Goal: Task Accomplishment & Management: Complete application form

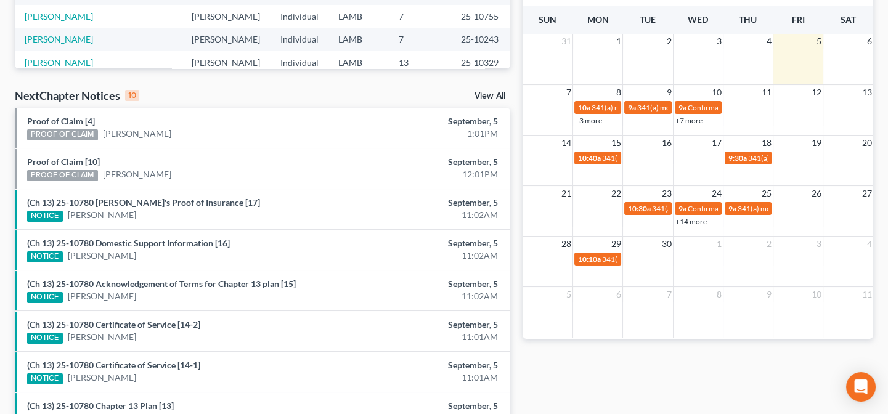
scroll to position [336, 0]
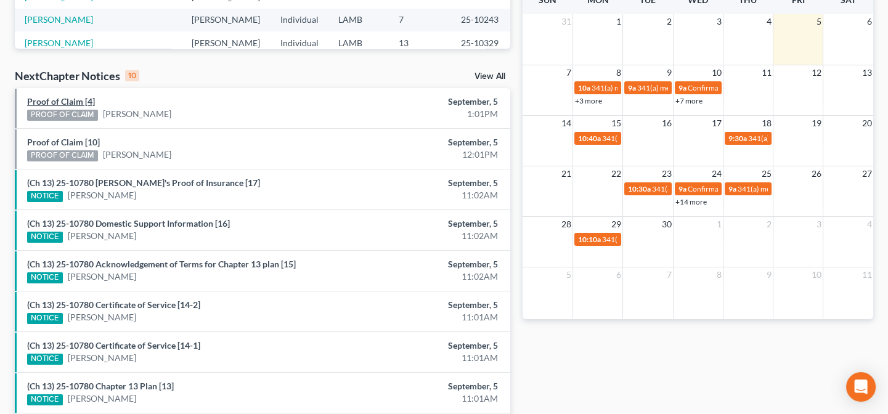
click at [69, 105] on link "Proof of Claim [4]" at bounding box center [61, 101] width 68 height 10
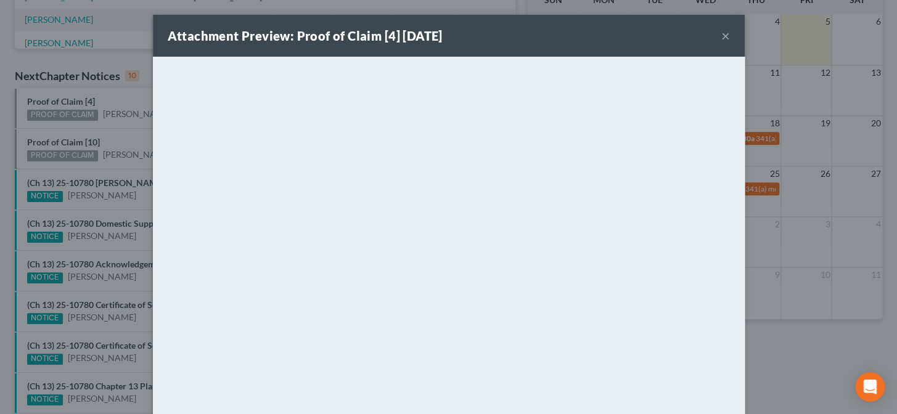
click at [782, 263] on div "Attachment Preview: Proof of Claim [4] [DATE] × <object ng-attr-data='[URL][DOM…" at bounding box center [448, 207] width 897 height 414
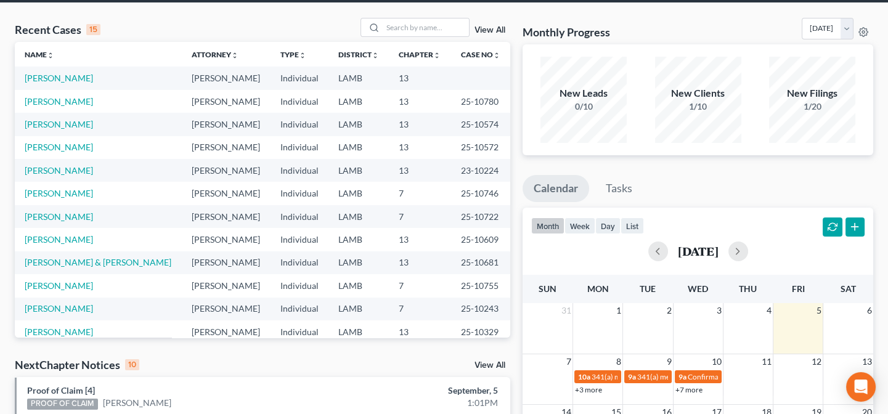
scroll to position [0, 0]
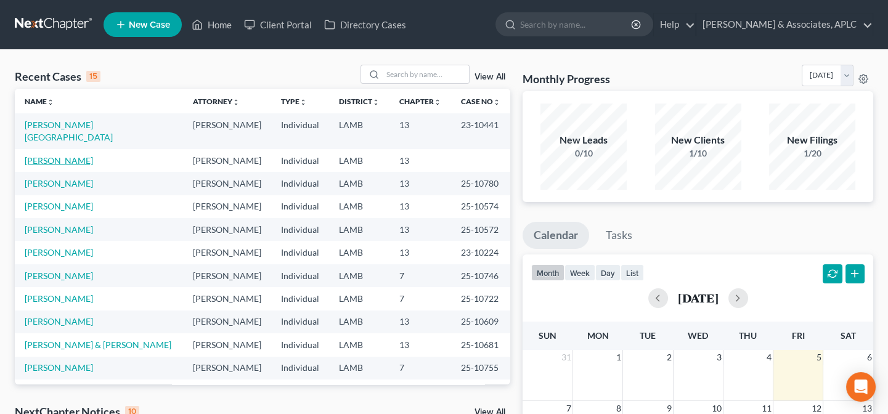
click at [60, 155] on link "[PERSON_NAME]" at bounding box center [59, 160] width 68 height 10
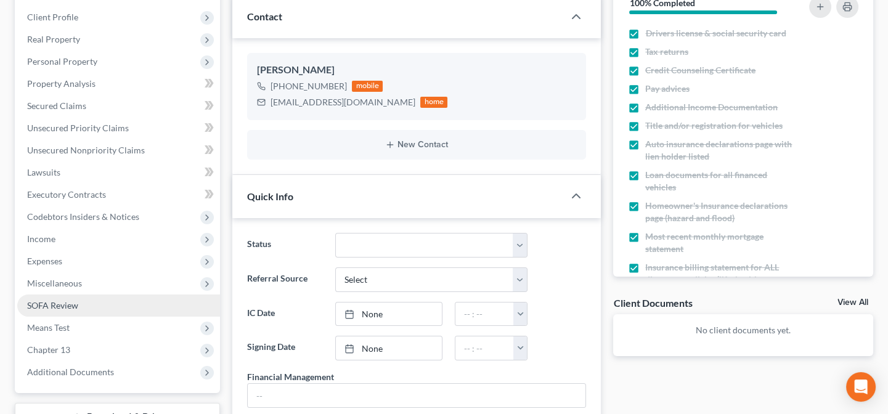
scroll to position [168, 0]
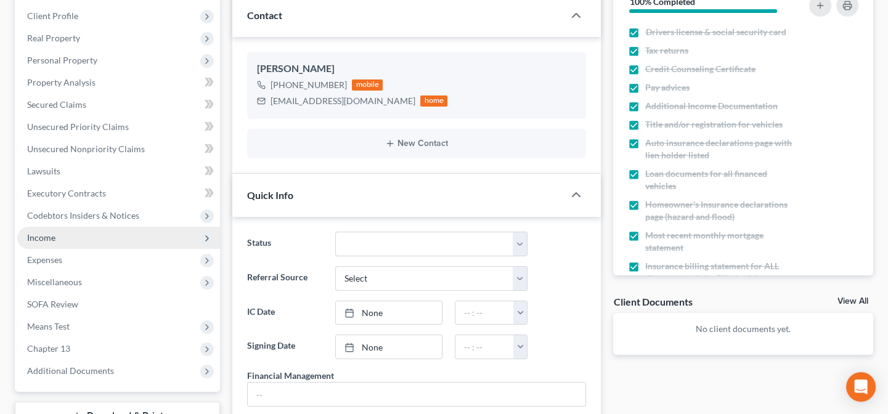
click at [47, 234] on span "Income" at bounding box center [41, 237] width 28 height 10
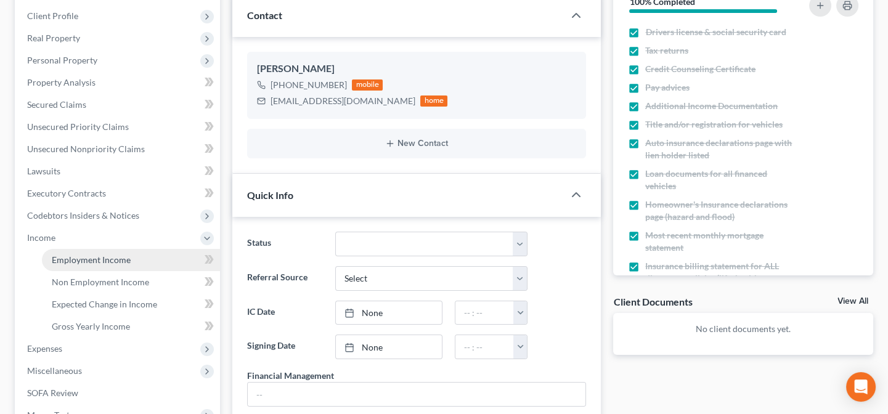
click at [65, 256] on span "Employment Income" at bounding box center [91, 260] width 79 height 10
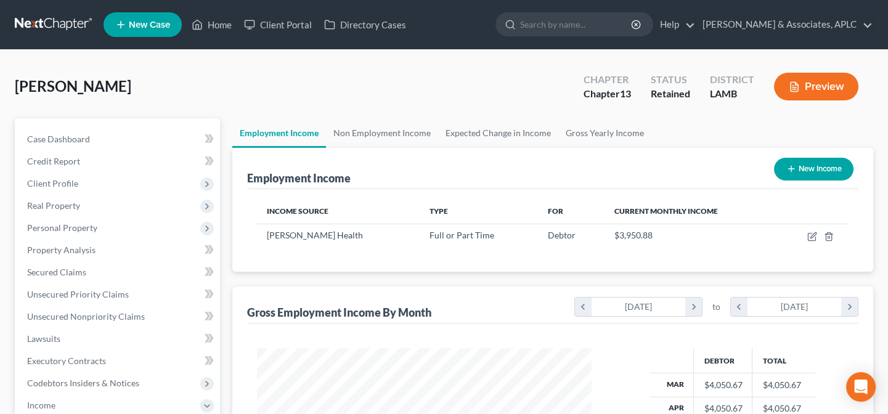
scroll to position [221, 359]
click at [372, 135] on link "Non Employment Income" at bounding box center [382, 133] width 112 height 30
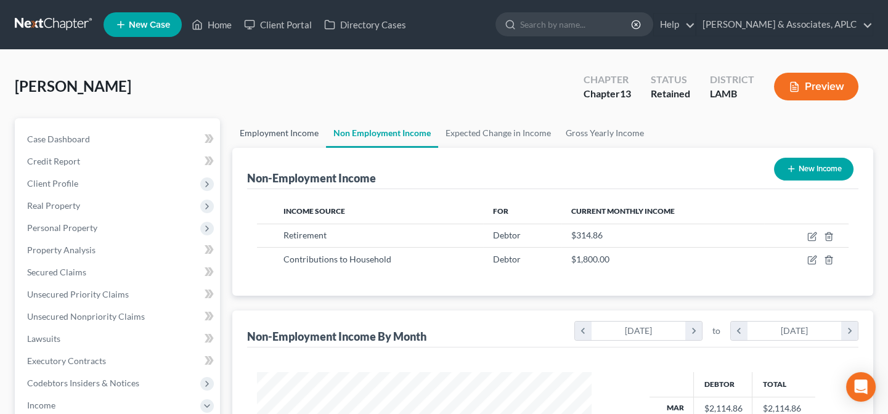
scroll to position [221, 359]
click at [296, 133] on link "Employment Income" at bounding box center [279, 133] width 94 height 30
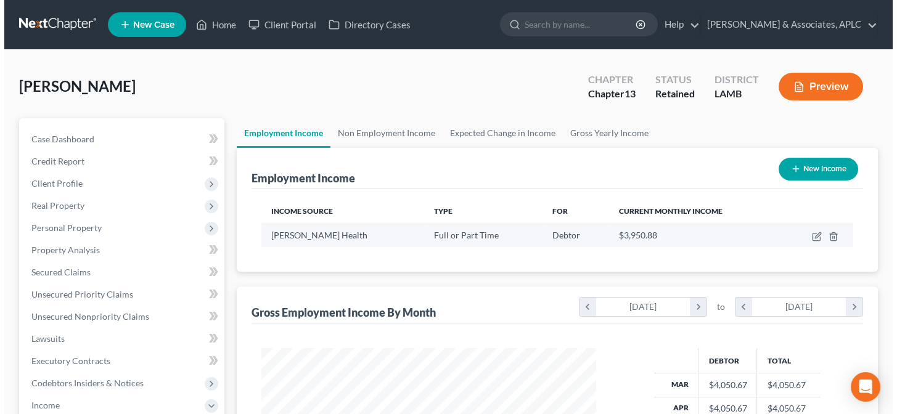
scroll to position [221, 359]
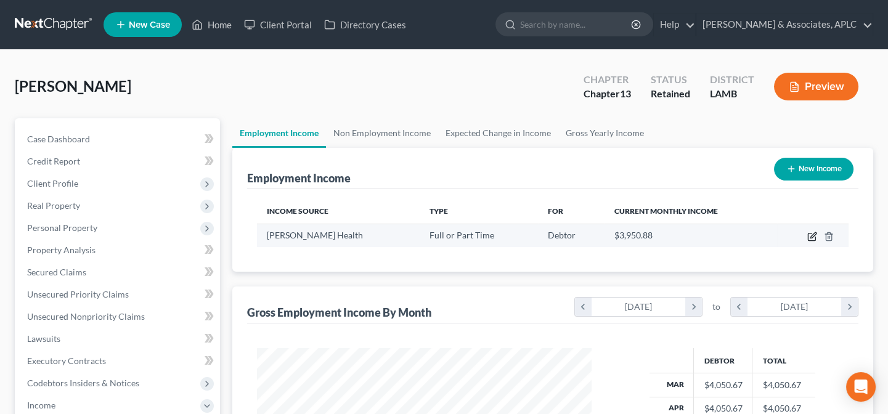
click at [814, 233] on icon "button" at bounding box center [814, 235] width 6 height 6
select select "0"
select select "19"
select select "0"
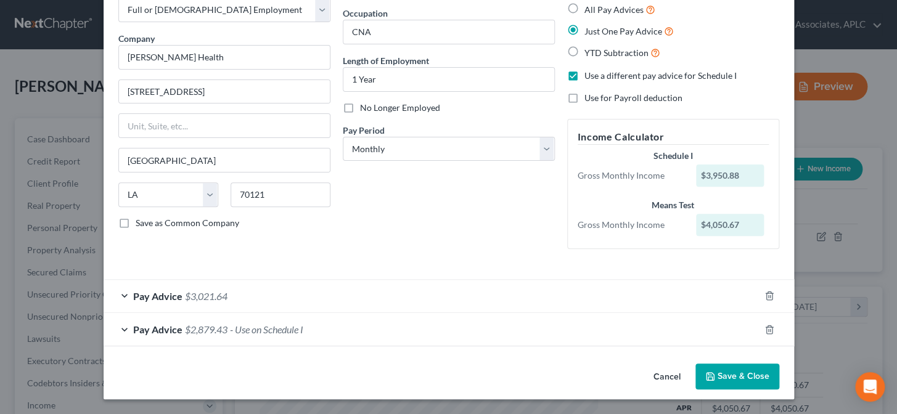
scroll to position [72, 0]
click at [123, 295] on div "Pay Advice $3,021.64" at bounding box center [432, 297] width 656 height 33
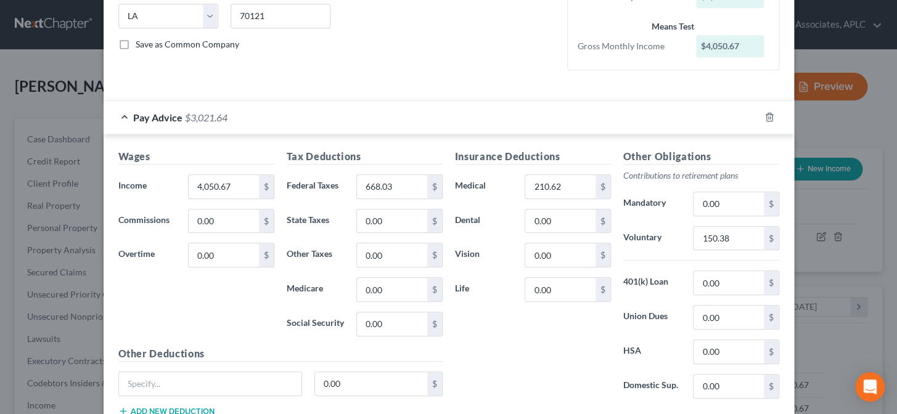
scroll to position [252, 0]
click at [232, 184] on input "4,050.67" at bounding box center [224, 185] width 70 height 23
type input "4,556.13"
click at [401, 182] on input "668.03" at bounding box center [392, 185] width 70 height 23
type input "769.36"
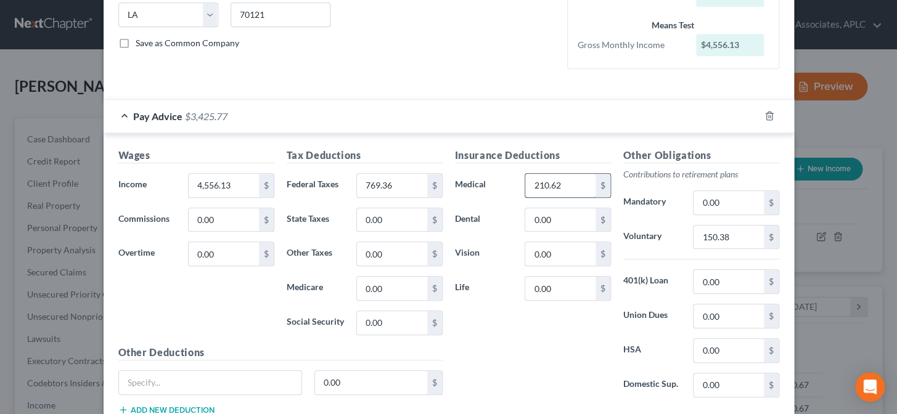
click at [572, 184] on input "210.62" at bounding box center [560, 185] width 70 height 23
type input "228.17"
click at [742, 235] on input "150.38" at bounding box center [729, 237] width 70 height 23
type input "175.90"
click at [525, 289] on input "0.00" at bounding box center [560, 288] width 70 height 23
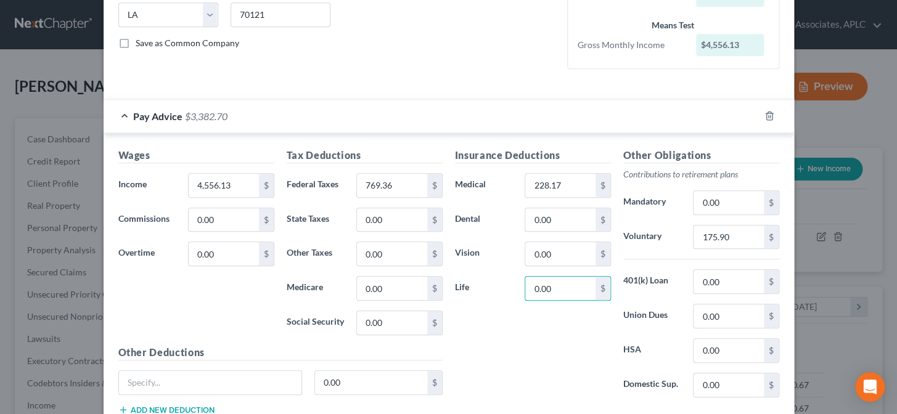
click at [510, 311] on div "Insurance Deductions Medical 228.17 $ Dental 0.00 $ Vision 0.00 $ Life 0.00 $" at bounding box center [533, 278] width 168 height 260
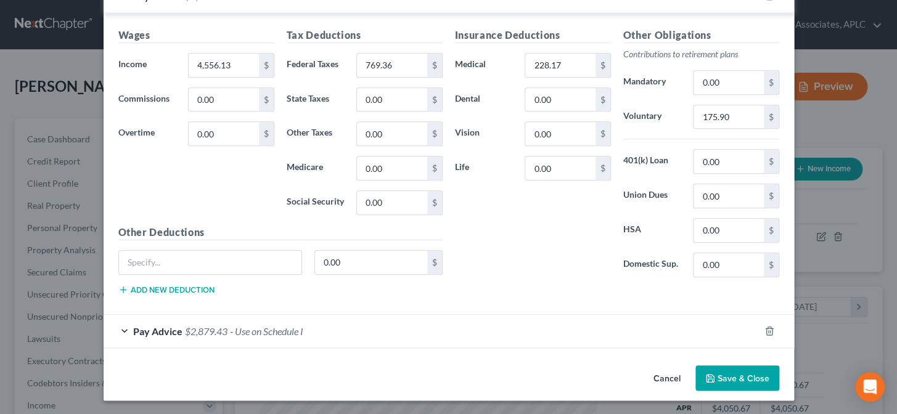
click at [291, 334] on span "- Use on Schedule I" at bounding box center [266, 332] width 73 height 12
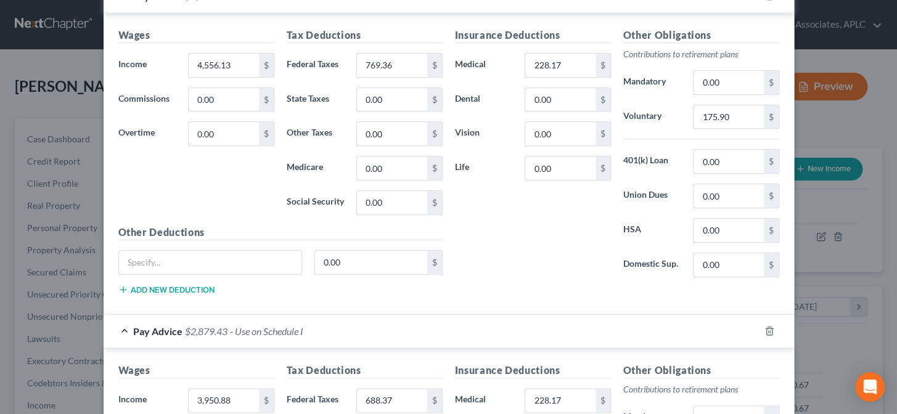
scroll to position [541, 0]
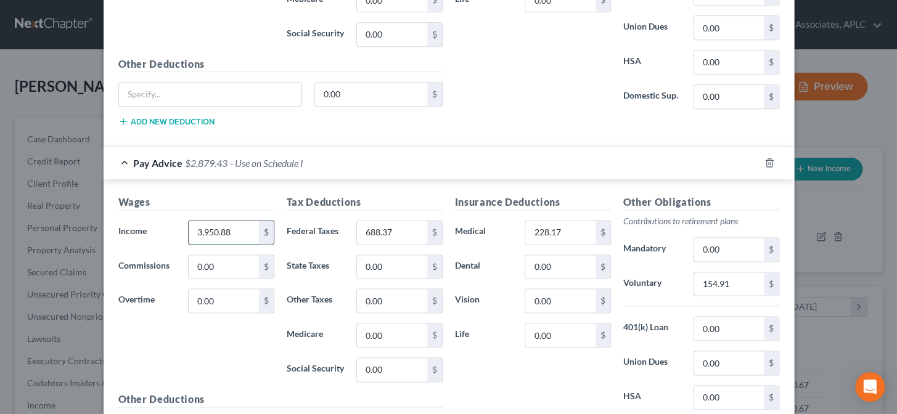
click at [239, 234] on input "3,950.88" at bounding box center [224, 232] width 70 height 23
type input "3,817.35"
click at [400, 234] on input "688.37" at bounding box center [392, 232] width 70 height 23
type input "692.67"
click at [557, 232] on input "228.17" at bounding box center [560, 232] width 70 height 23
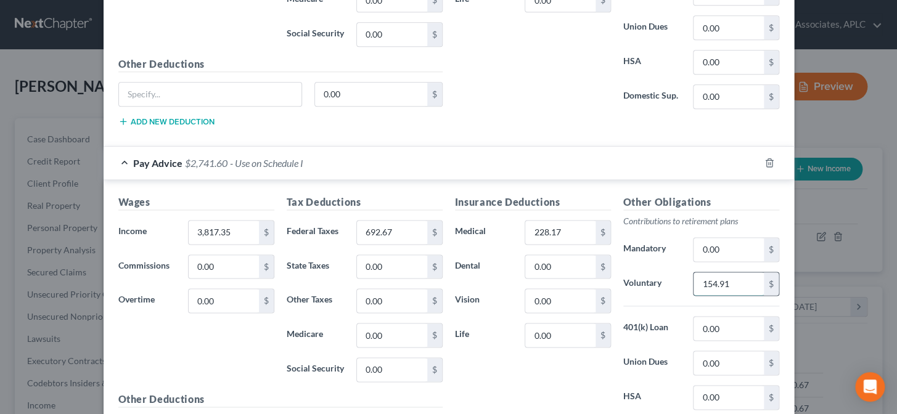
click at [736, 281] on input "154.91" at bounding box center [729, 284] width 70 height 23
type input "157.76"
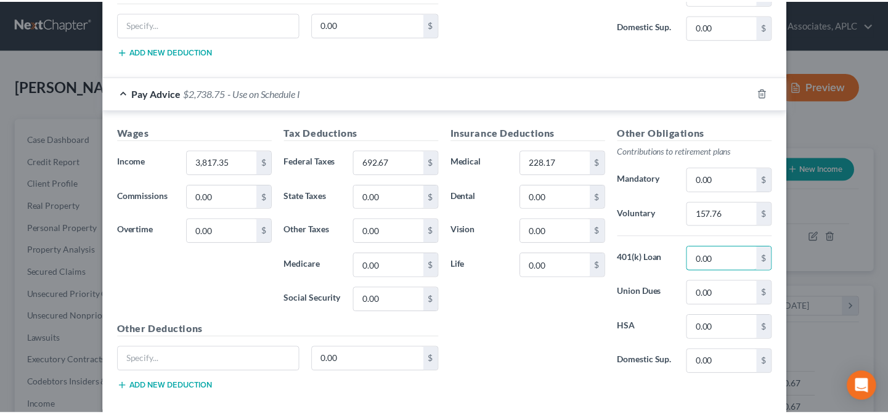
scroll to position [673, 0]
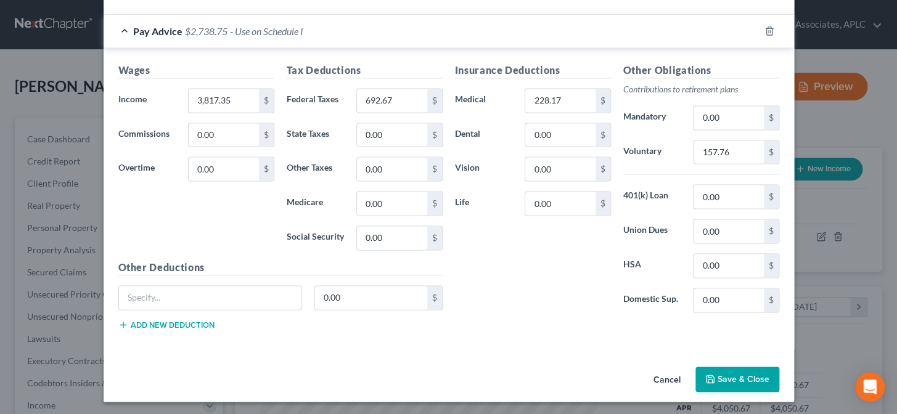
click at [730, 368] on button "Save & Close" at bounding box center [737, 380] width 84 height 26
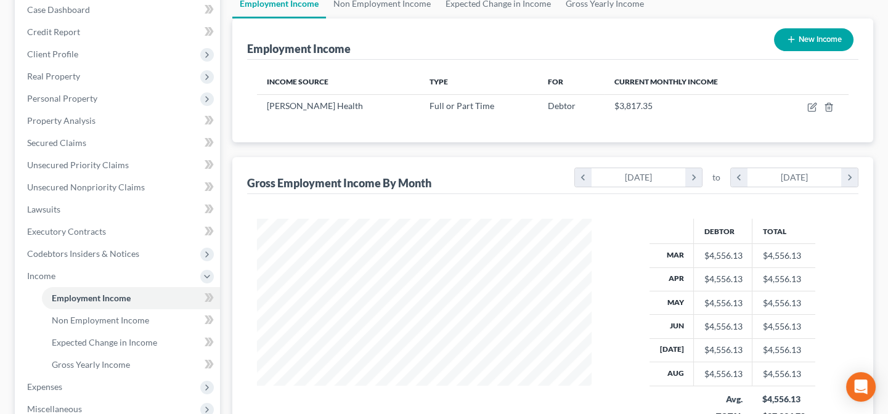
scroll to position [280, 0]
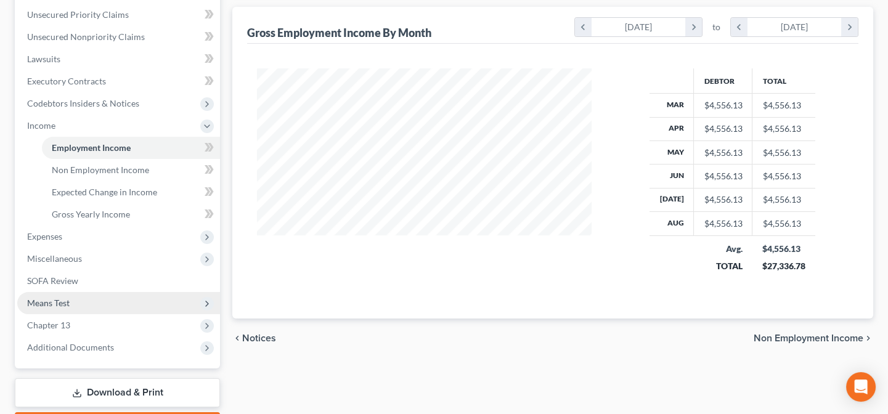
click at [88, 303] on span "Means Test" at bounding box center [118, 303] width 203 height 22
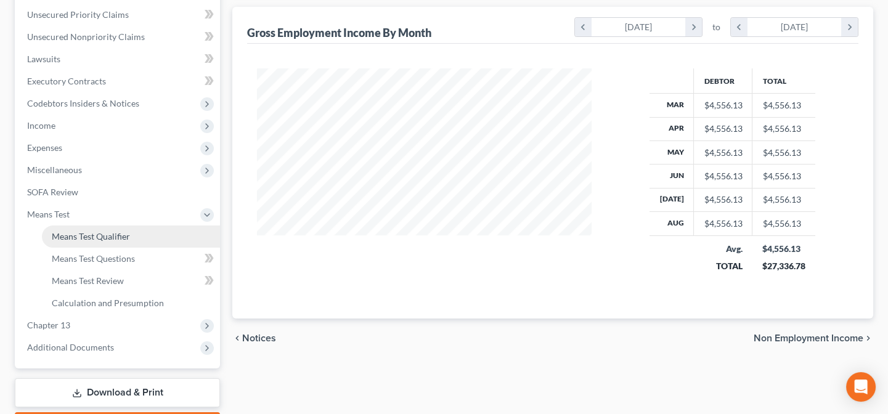
click at [99, 236] on span "Means Test Qualifier" at bounding box center [91, 236] width 78 height 10
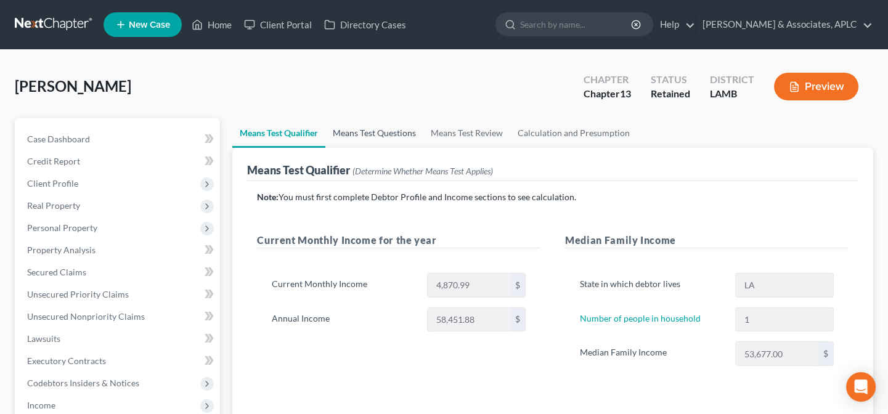
click at [367, 131] on link "Means Test Questions" at bounding box center [375, 133] width 98 height 30
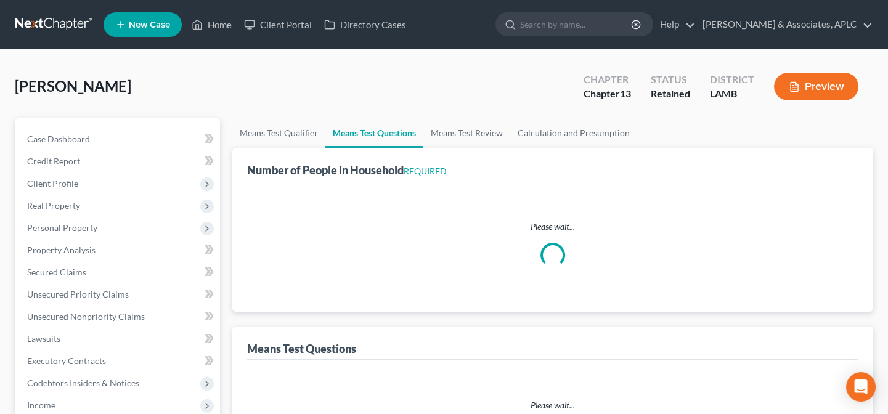
select select "0"
select select "60"
select select "1"
select select "60"
select select "1"
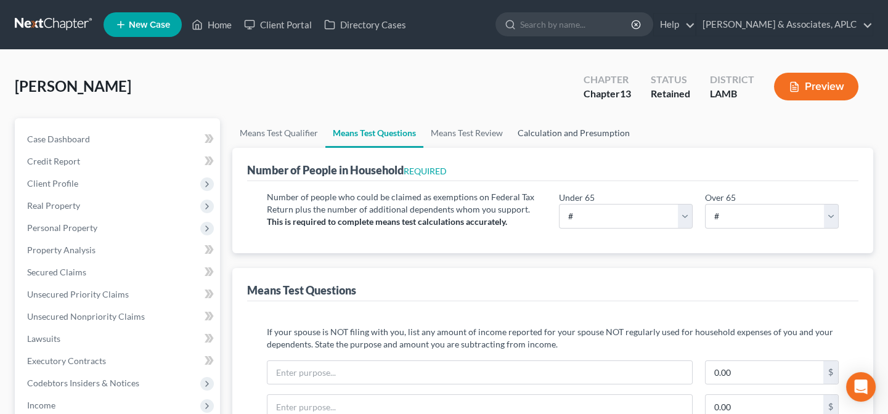
click at [536, 134] on link "Calculation and Presumption" at bounding box center [573, 133] width 127 height 30
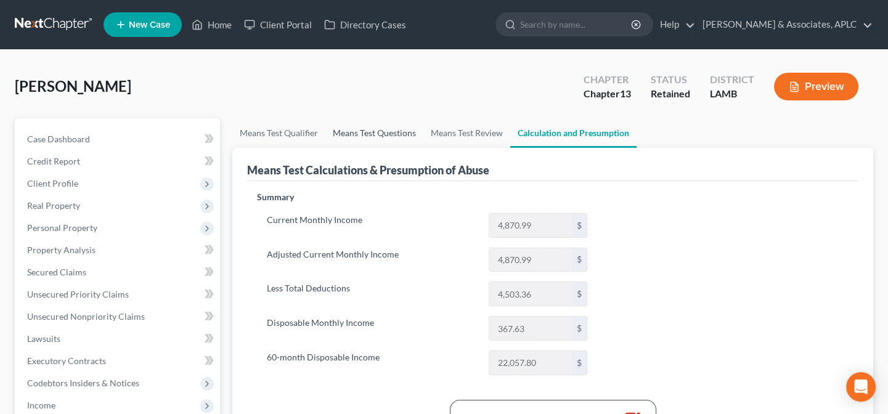
click at [358, 131] on link "Means Test Questions" at bounding box center [375, 133] width 98 height 30
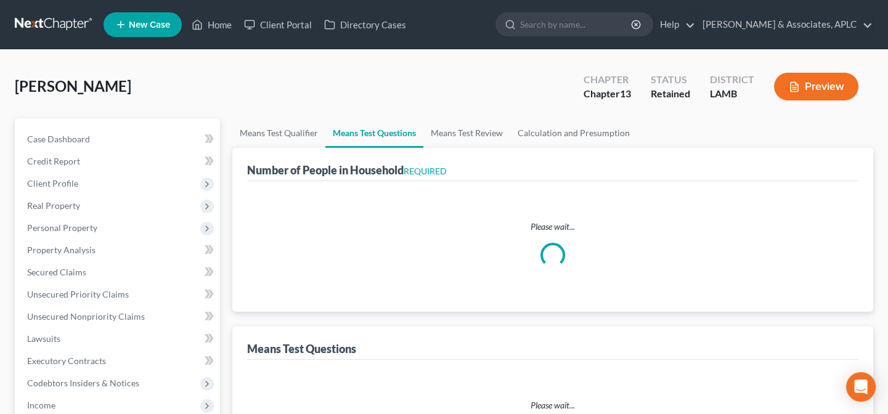
select select "0"
select select "60"
select select "1"
select select "60"
select select "1"
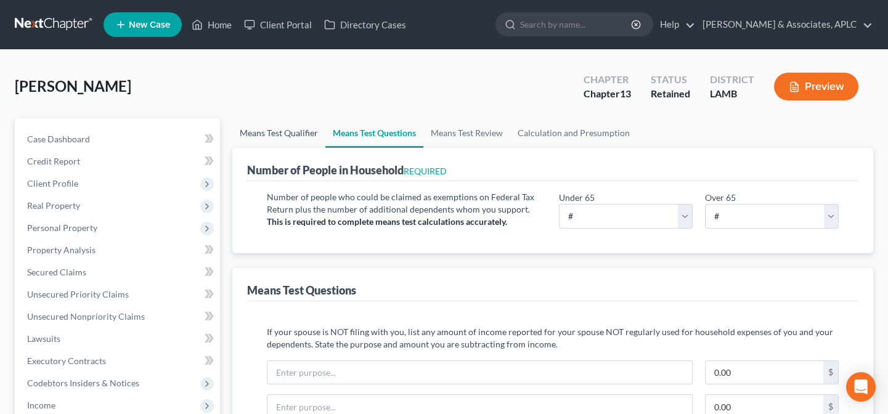
click at [293, 130] on link "Means Test Qualifier" at bounding box center [278, 133] width 93 height 30
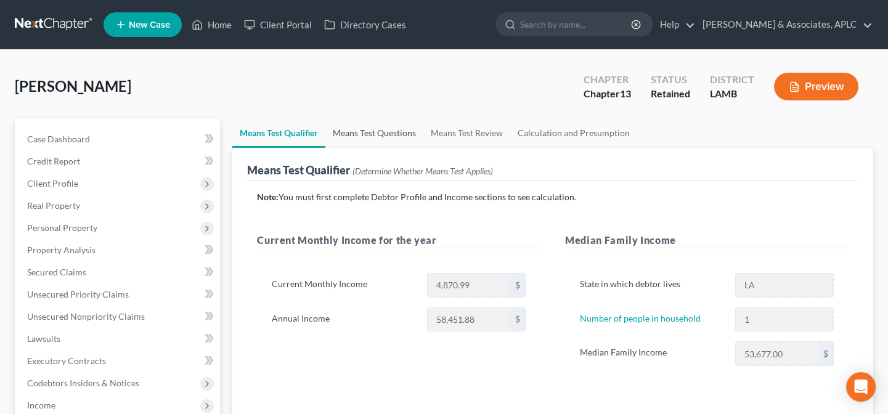
click at [366, 133] on link "Means Test Questions" at bounding box center [375, 133] width 98 height 30
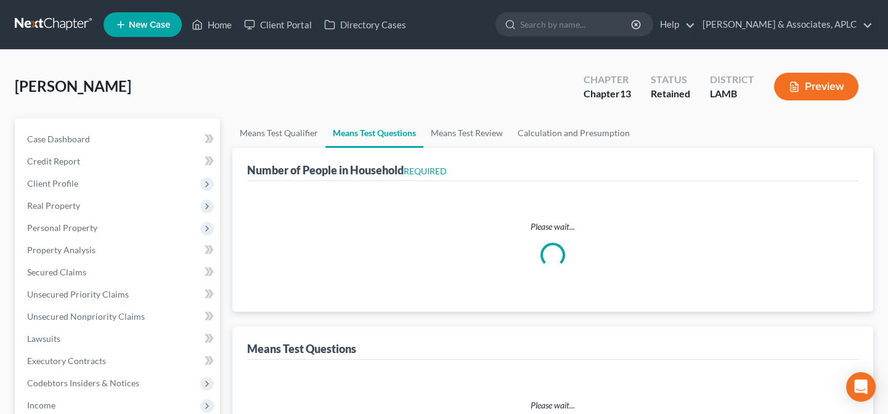
select select "0"
select select "60"
select select "1"
select select "60"
select select "1"
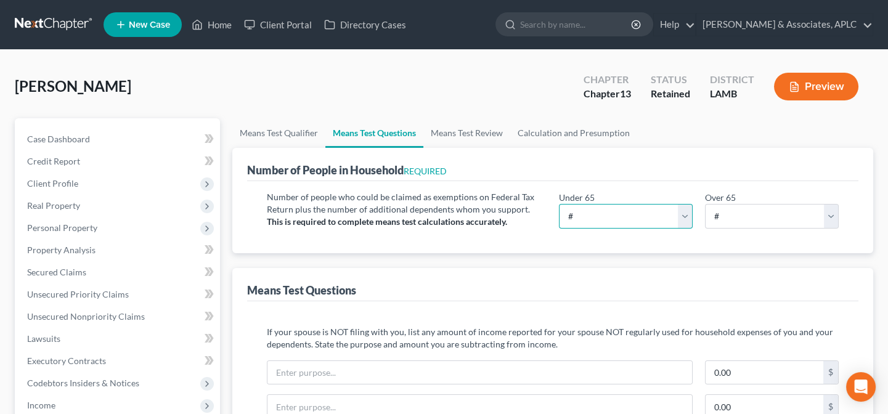
click at [613, 220] on select "# 0 1 2 3 4 5 6 7 8 9 10" at bounding box center [626, 216] width 134 height 25
select select "1"
click at [559, 204] on select "# 0 1 2 3 4 5 6 7 8 9 10" at bounding box center [626, 216] width 134 height 25
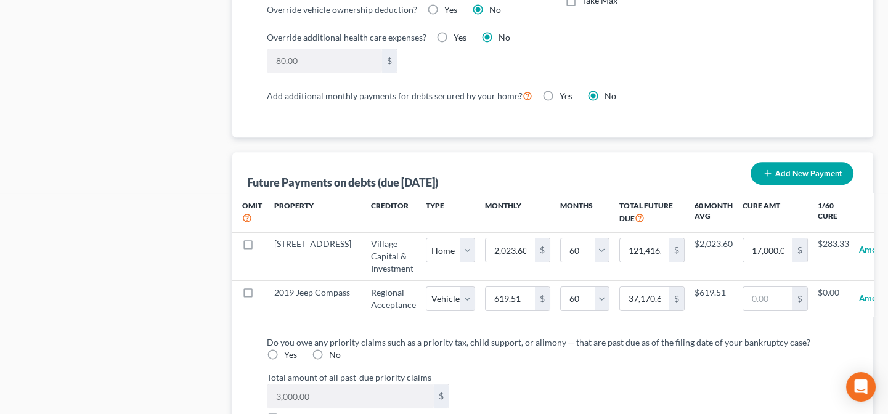
scroll to position [1121, 0]
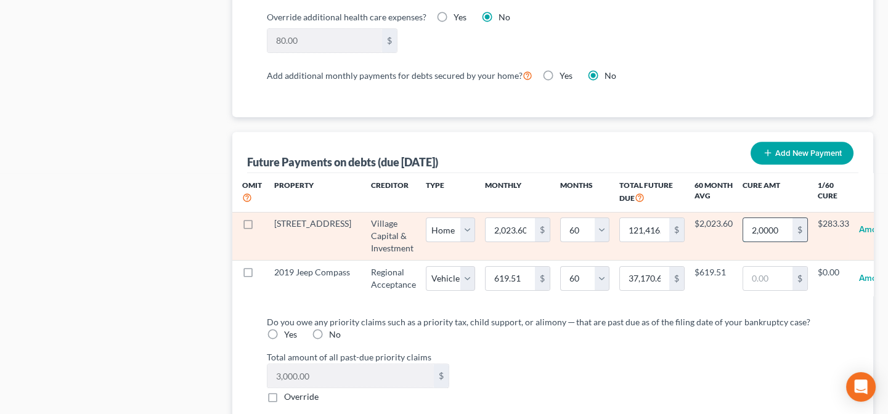
type input "20,000"
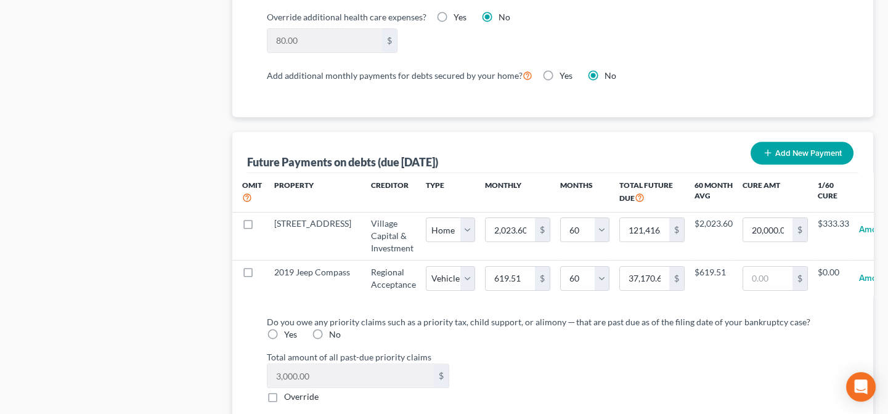
select select "0"
select select "60"
select select "0"
select select "60"
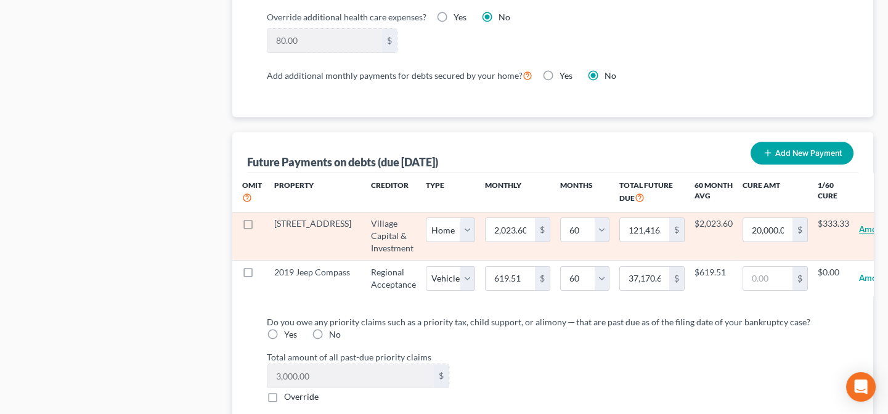
click at [859, 226] on button "Amortize" at bounding box center [876, 230] width 35 height 25
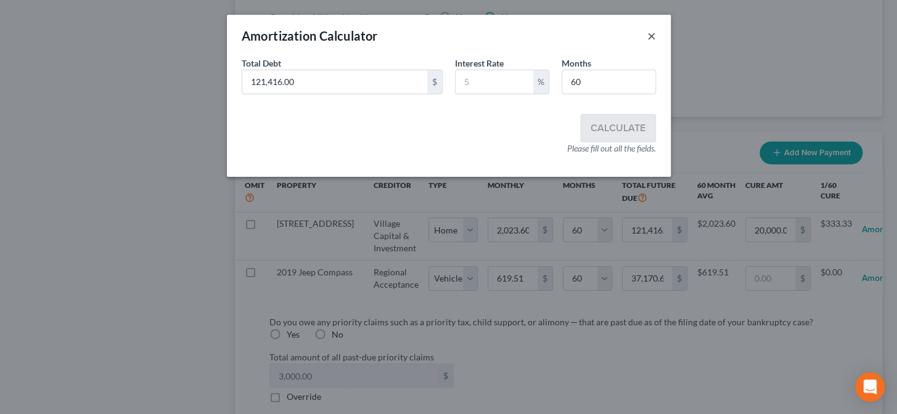
click at [654, 36] on button "×" at bounding box center [651, 35] width 9 height 15
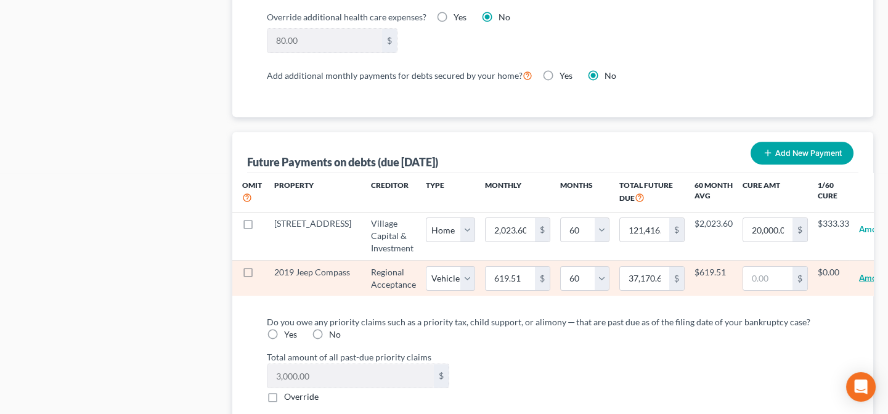
click at [859, 274] on button "Amortize" at bounding box center [876, 278] width 35 height 25
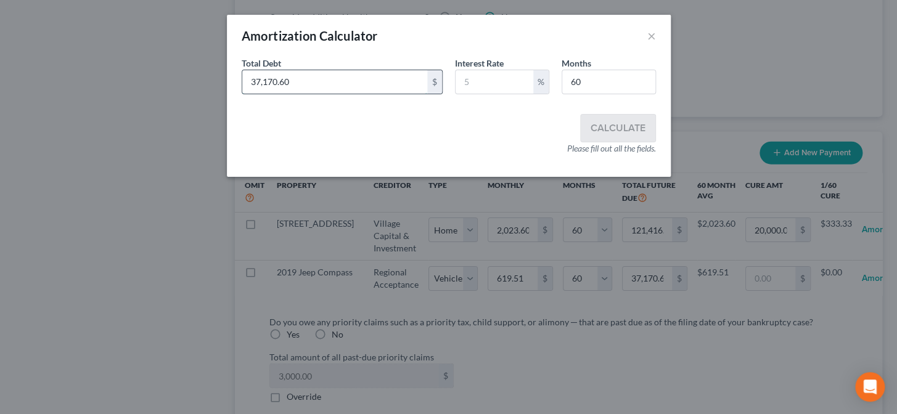
click at [348, 79] on input "37,170.60" at bounding box center [334, 81] width 185 height 23
type input "26,305.55"
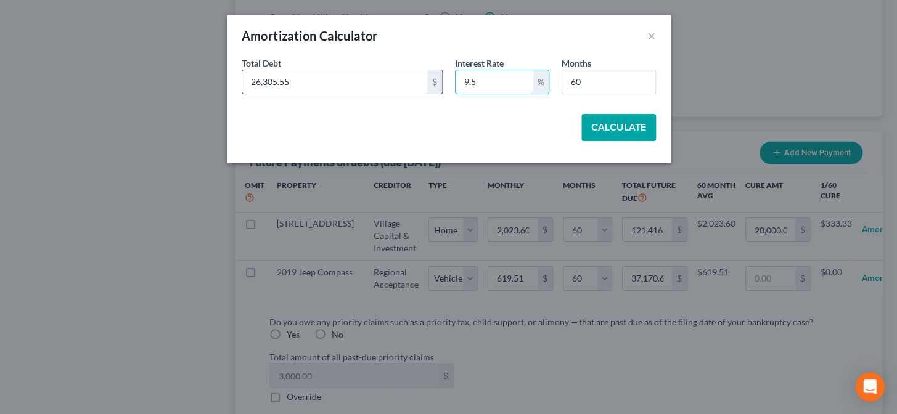
type input "9.5"
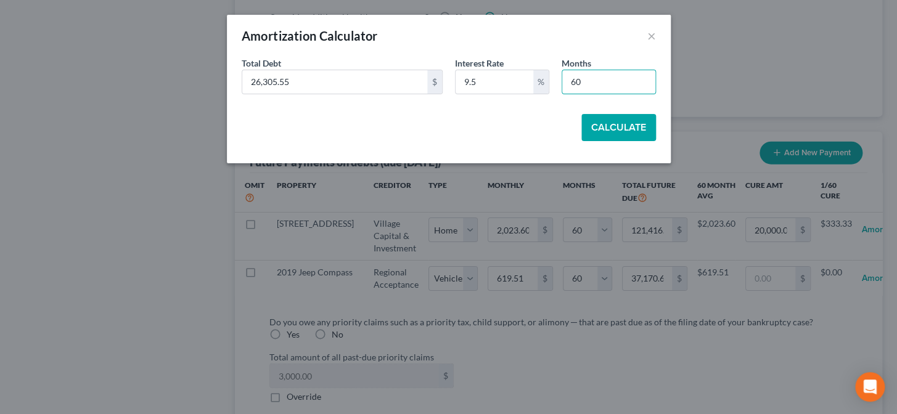
click at [637, 127] on button "Calculate" at bounding box center [618, 127] width 75 height 27
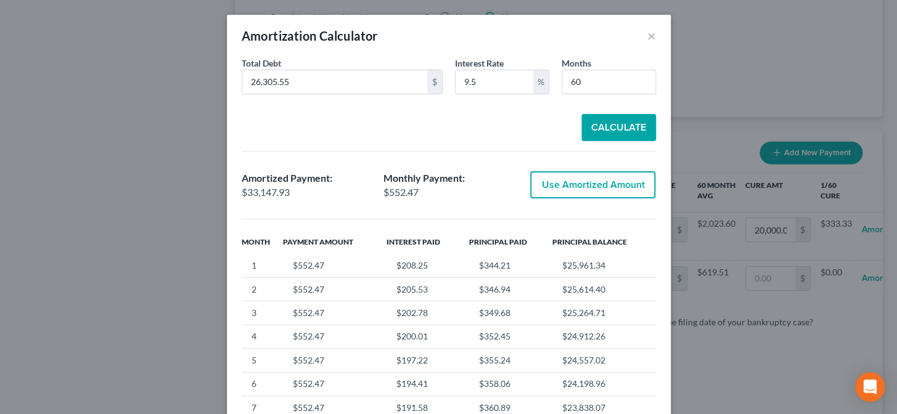
click at [628, 195] on button "Use Amortized Amount" at bounding box center [592, 184] width 125 height 27
type input "552.46"
type input "33,147.93"
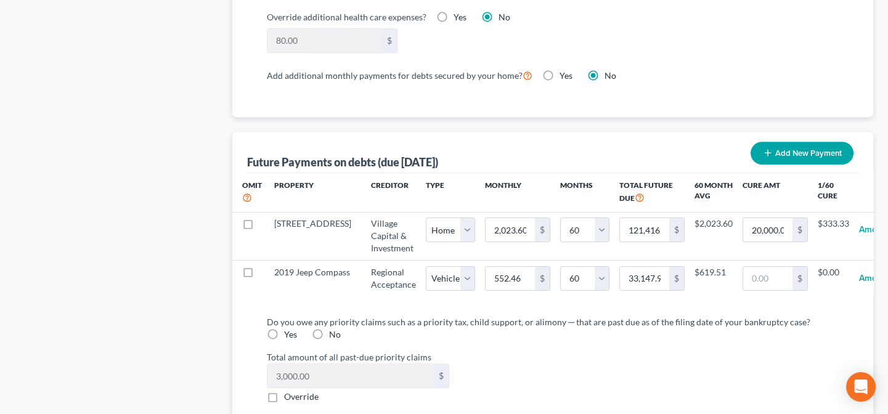
select select "1"
select select "60"
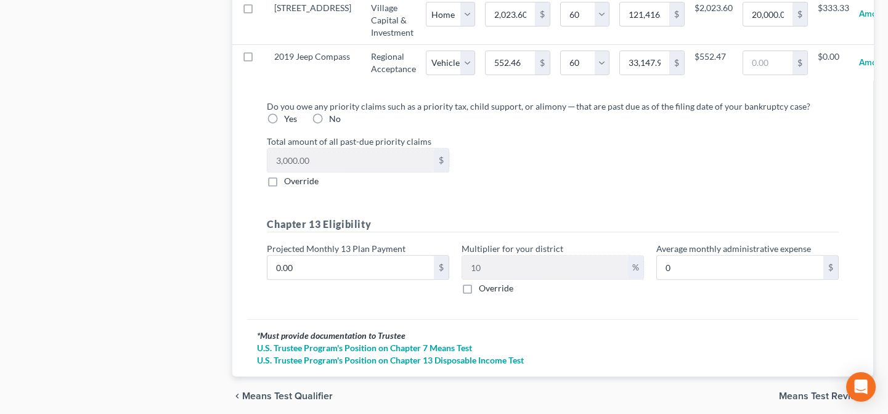
scroll to position [1345, 0]
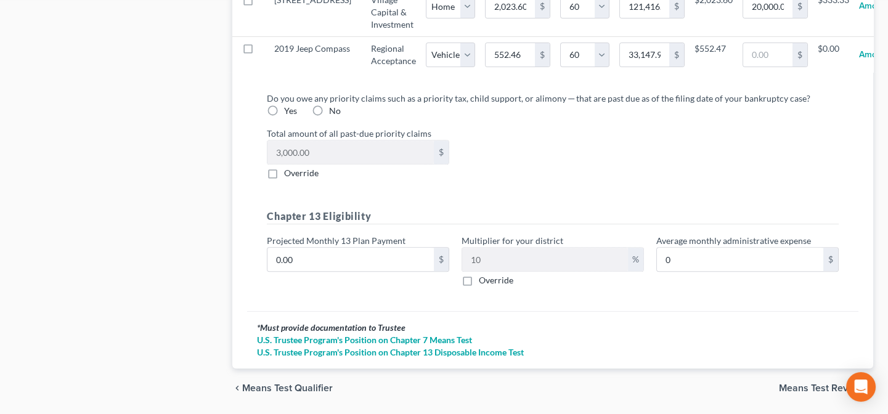
click at [284, 117] on label "Yes" at bounding box center [290, 111] width 13 height 12
click at [289, 113] on input "Yes" at bounding box center [293, 109] width 8 height 8
radio input "true"
click at [312, 271] on input "0.00" at bounding box center [351, 259] width 166 height 23
type input "1"
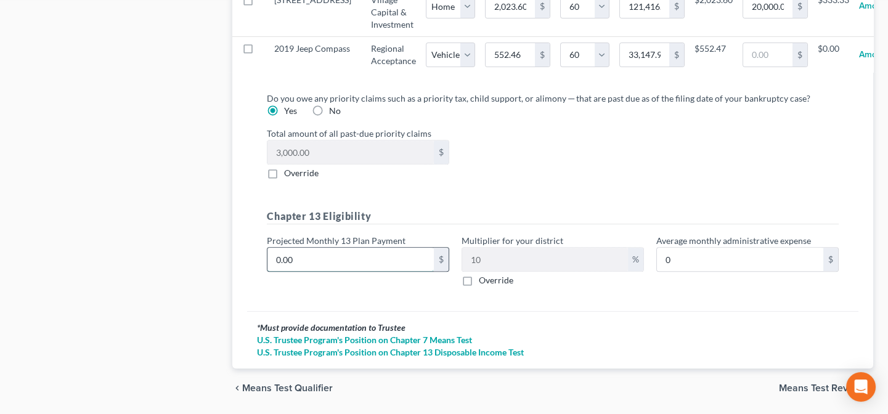
type input "0.10"
type input "11"
type input "1.10"
type input "115"
type input "11.50"
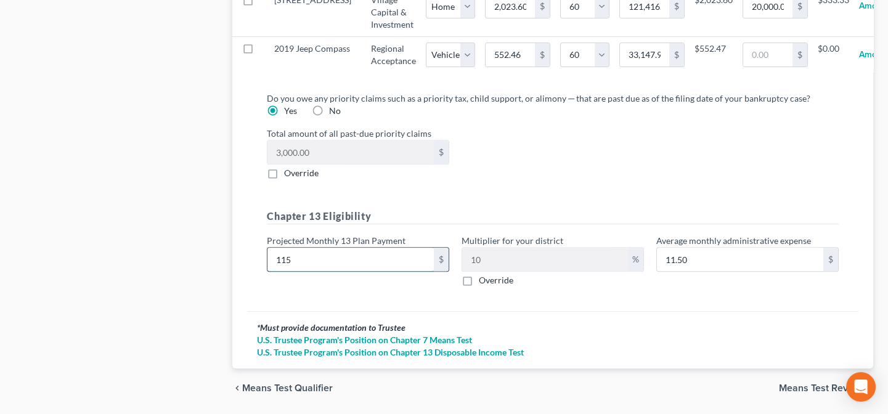
type input "1150"
type input "115.00"
type input "1,150.00"
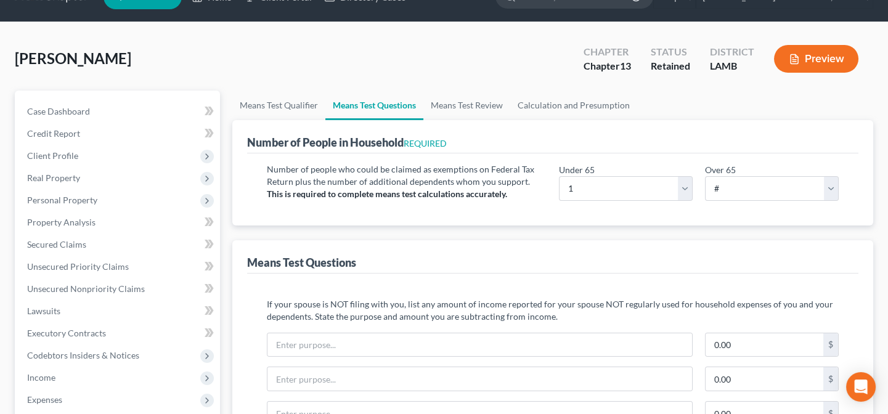
scroll to position [0, 0]
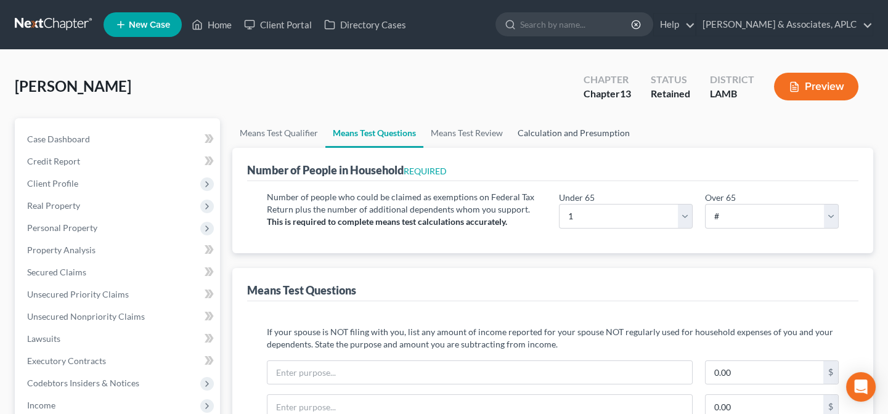
click at [555, 130] on link "Calculation and Presumption" at bounding box center [573, 133] width 127 height 30
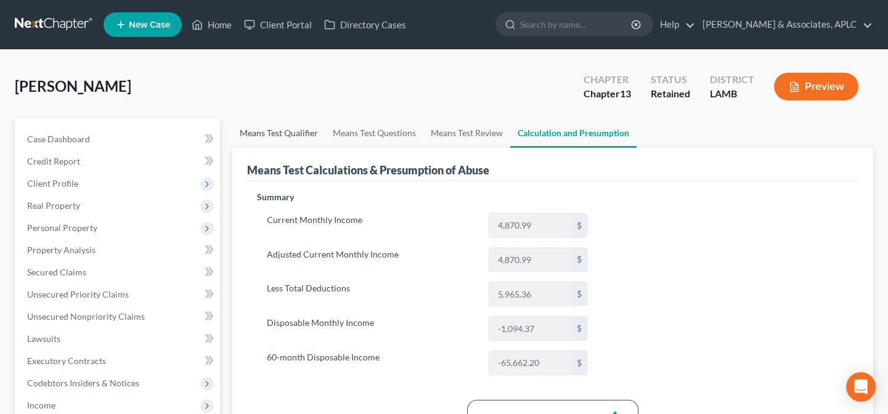
click at [290, 136] on link "Means Test Qualifier" at bounding box center [278, 133] width 93 height 30
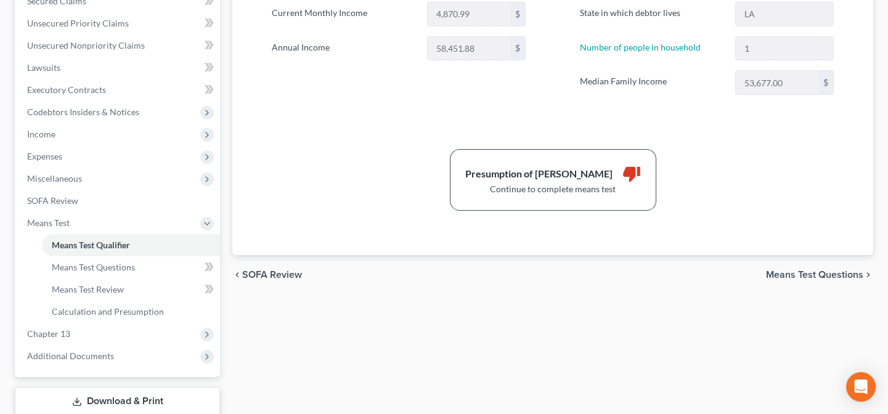
scroll to position [280, 0]
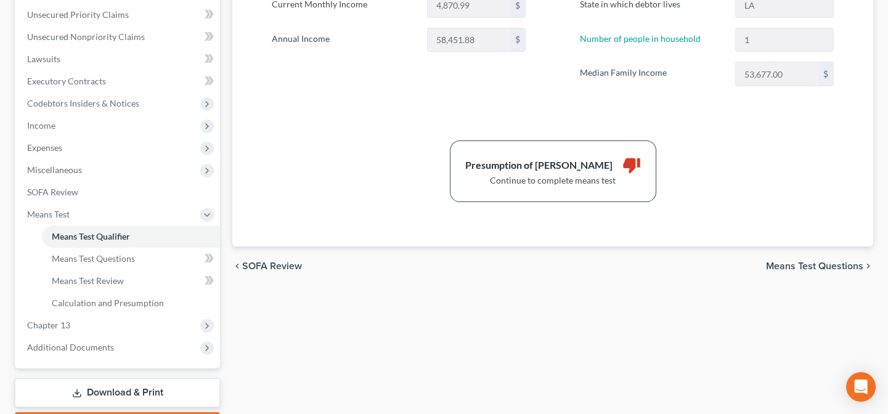
drag, startPoint x: 49, startPoint y: 147, endPoint x: 86, endPoint y: 174, distance: 46.0
click at [48, 147] on span "Expenses" at bounding box center [44, 147] width 35 height 10
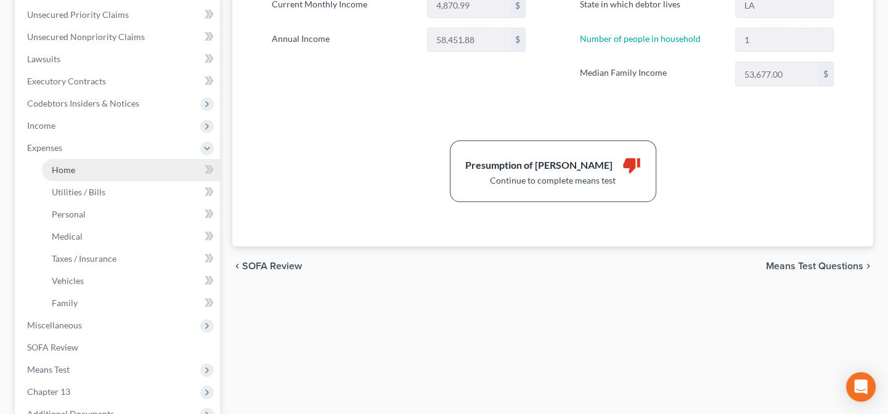
click at [75, 168] on link "Home" at bounding box center [131, 170] width 178 height 22
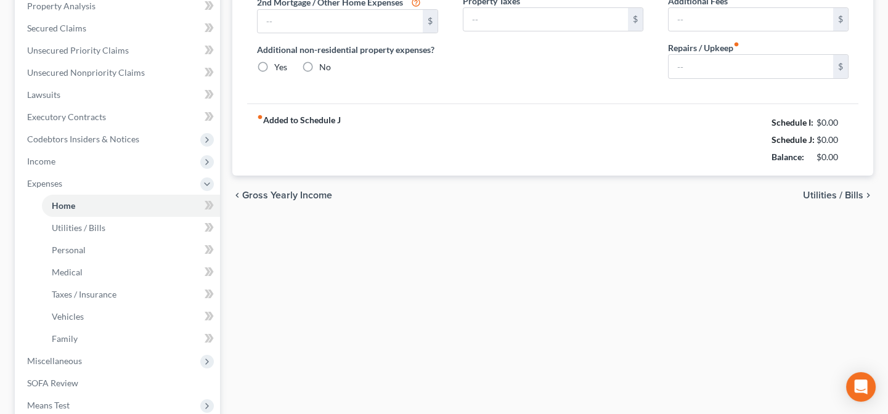
type input "2,023.60"
type input "0.00"
radio input "true"
type input "0.00"
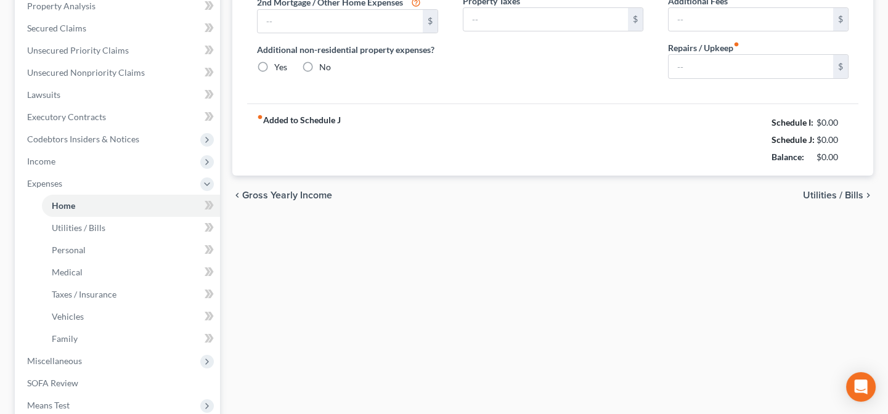
type input "0.00"
type input "50.00"
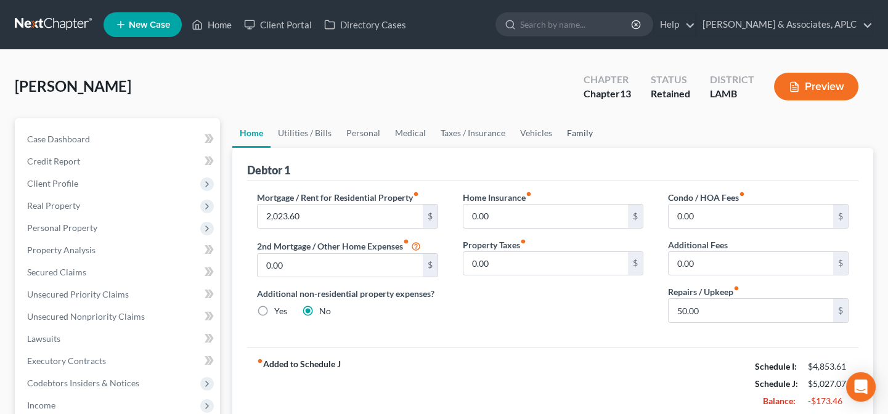
click at [572, 128] on link "Family" at bounding box center [580, 133] width 41 height 30
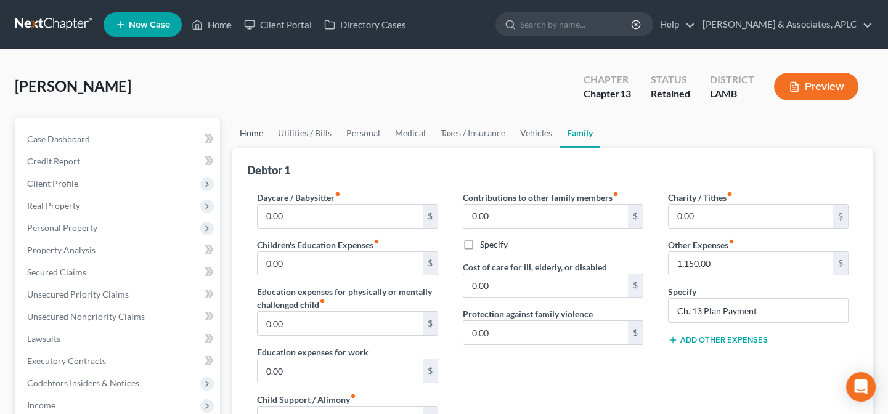
click at [259, 133] on link "Home" at bounding box center [251, 133] width 38 height 30
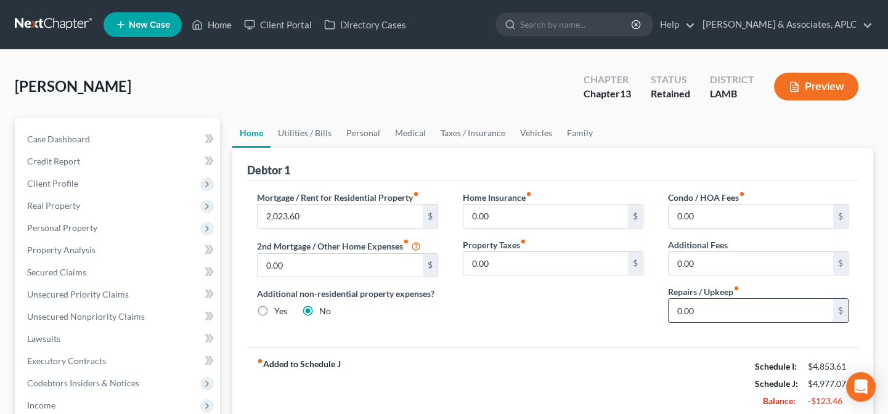
type input "0.00"
click at [321, 133] on link "Utilities / Bills" at bounding box center [305, 133] width 68 height 30
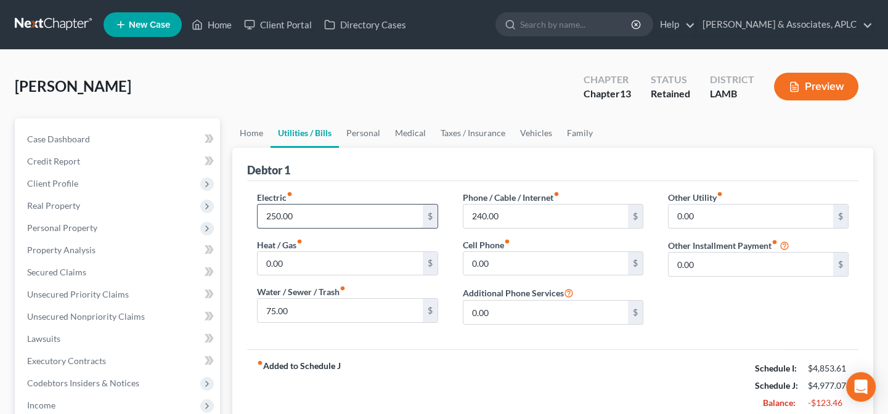
click at [325, 212] on input "250.00" at bounding box center [340, 216] width 165 height 23
type input "225.00"
click at [370, 129] on link "Personal" at bounding box center [363, 133] width 49 height 30
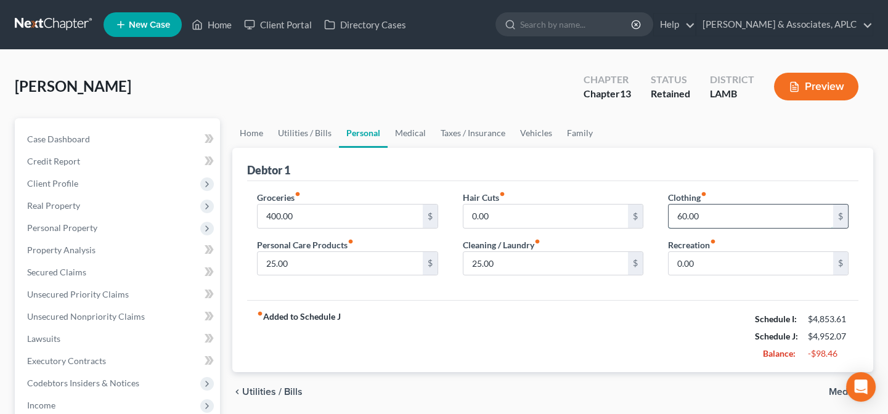
click at [734, 216] on input "60.00" at bounding box center [751, 216] width 165 height 23
type input "50.00"
click at [551, 258] on input "25.00" at bounding box center [546, 263] width 165 height 23
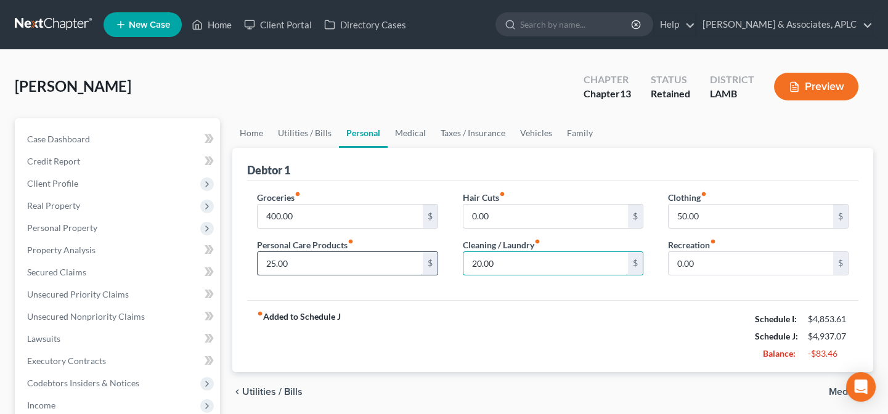
type input "20.00"
click at [292, 255] on input "25.00" at bounding box center [340, 263] width 165 height 23
type input "20.00"
click at [409, 128] on link "Medical" at bounding box center [411, 133] width 46 height 30
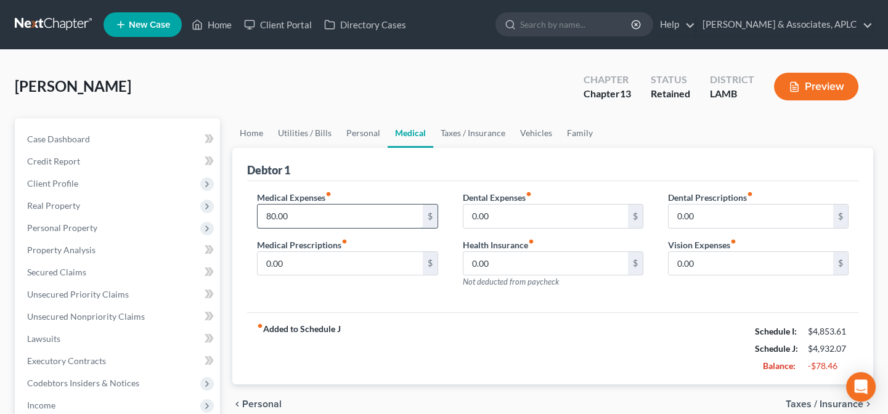
click at [345, 218] on input "80.00" at bounding box center [340, 216] width 165 height 23
click at [345, 218] on input "75.00" at bounding box center [340, 216] width 165 height 23
type input "75.00"
click at [475, 128] on link "Taxes / Insurance" at bounding box center [473, 133] width 80 height 30
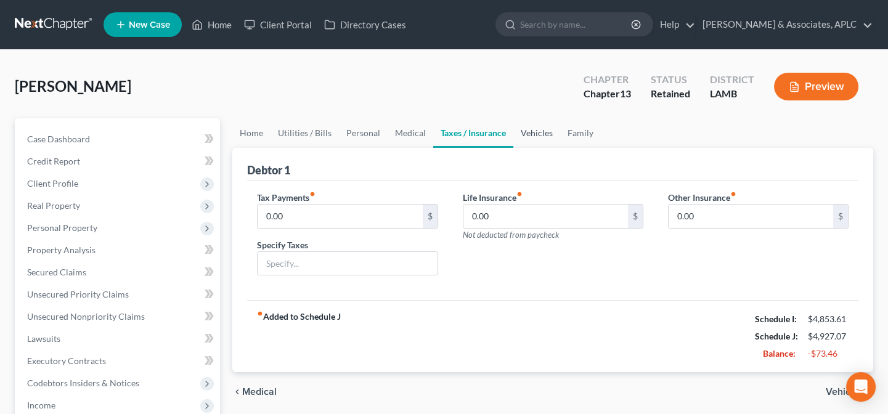
click at [541, 130] on link "Vehicles" at bounding box center [537, 133] width 47 height 30
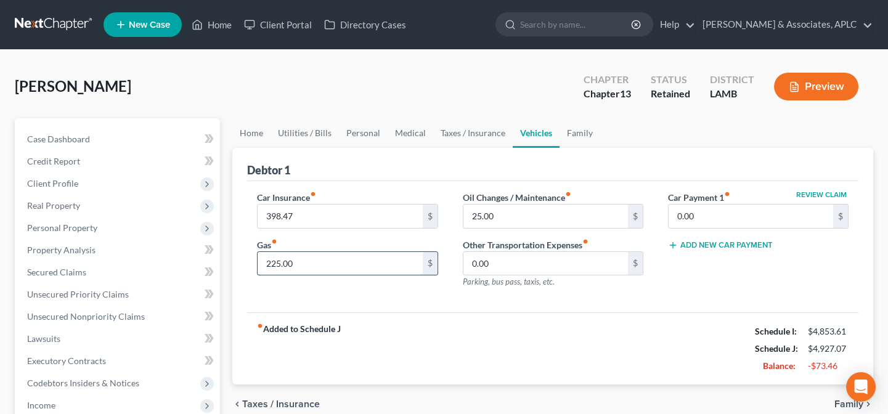
click at [352, 266] on input "225.00" at bounding box center [340, 263] width 165 height 23
type input "200.00"
click at [581, 129] on link "Family" at bounding box center [580, 133] width 41 height 30
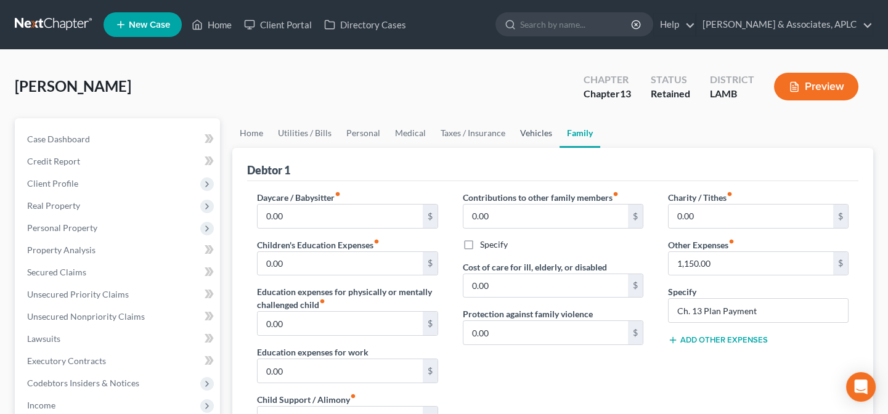
click at [541, 129] on link "Vehicles" at bounding box center [536, 133] width 47 height 30
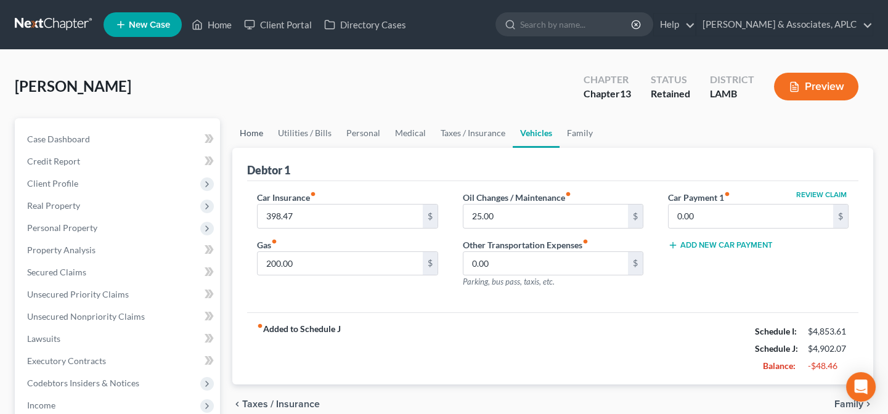
click at [260, 133] on link "Home" at bounding box center [251, 133] width 38 height 30
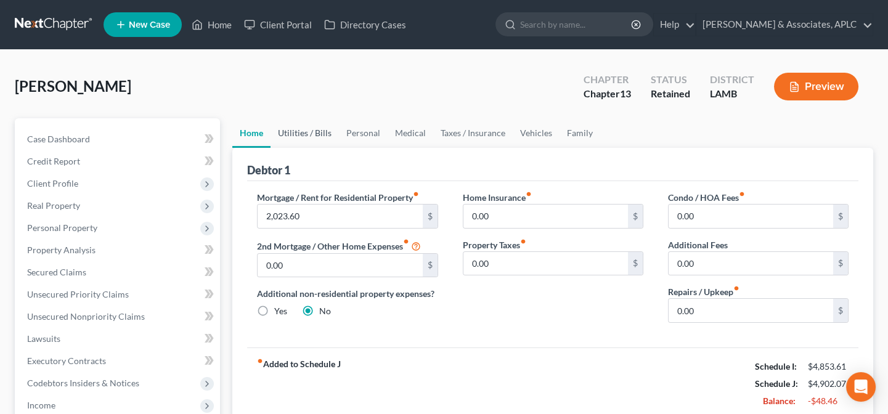
click at [319, 132] on link "Utilities / Bills" at bounding box center [305, 133] width 68 height 30
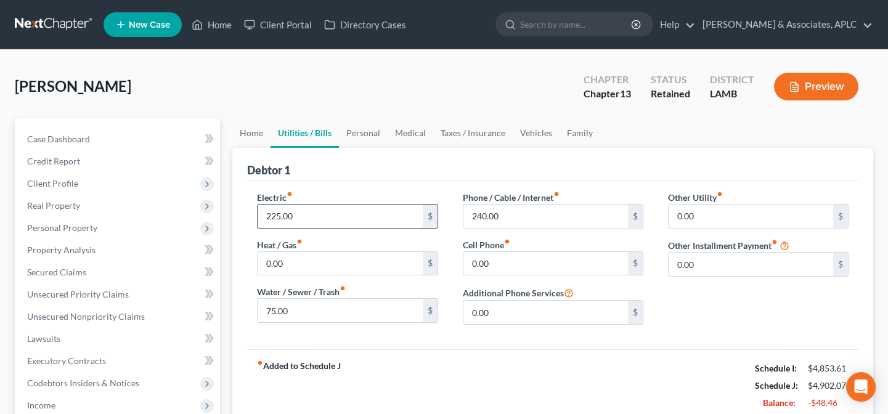
click at [318, 208] on input "225.00" at bounding box center [340, 216] width 165 height 23
type input "200.00"
type input "225.00"
click at [363, 129] on link "Personal" at bounding box center [363, 133] width 49 height 30
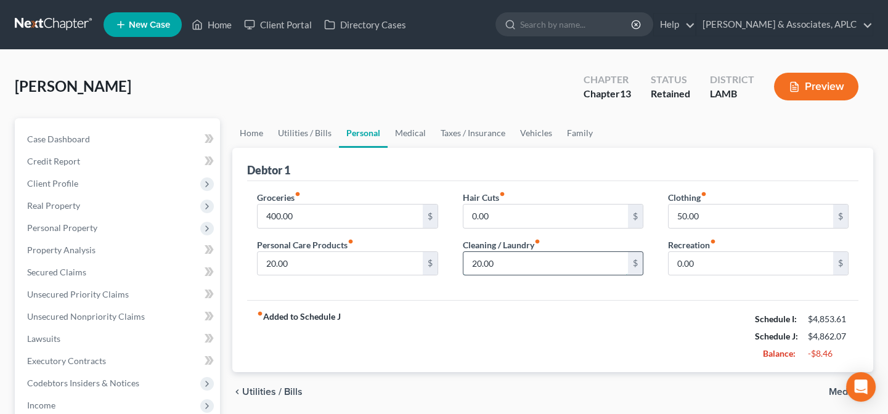
click at [530, 265] on input "20.00" at bounding box center [546, 263] width 165 height 23
click at [530, 265] on input "0.00" at bounding box center [546, 263] width 165 height 23
type input "10.00"
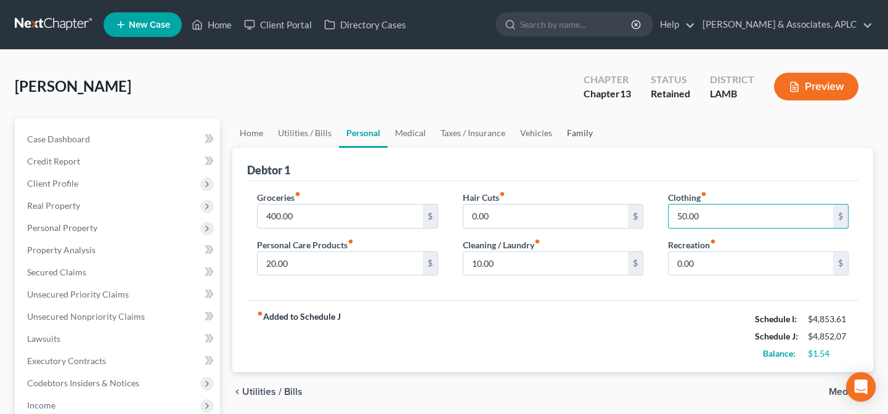
click at [567, 132] on link "Family" at bounding box center [580, 133] width 41 height 30
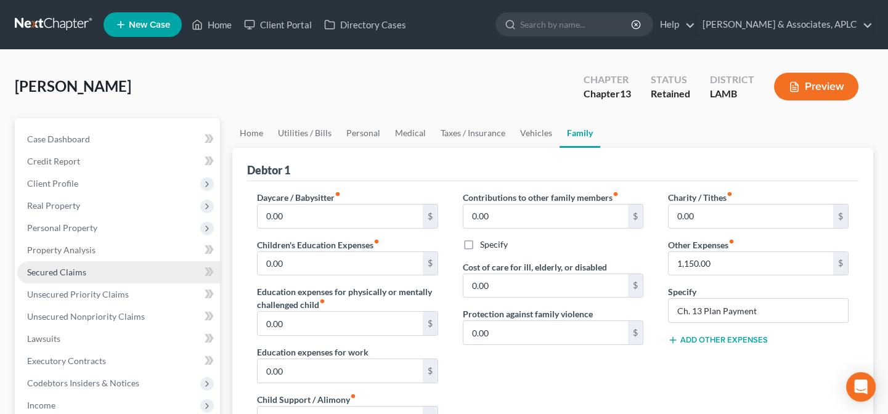
click at [68, 274] on span "Secured Claims" at bounding box center [56, 272] width 59 height 10
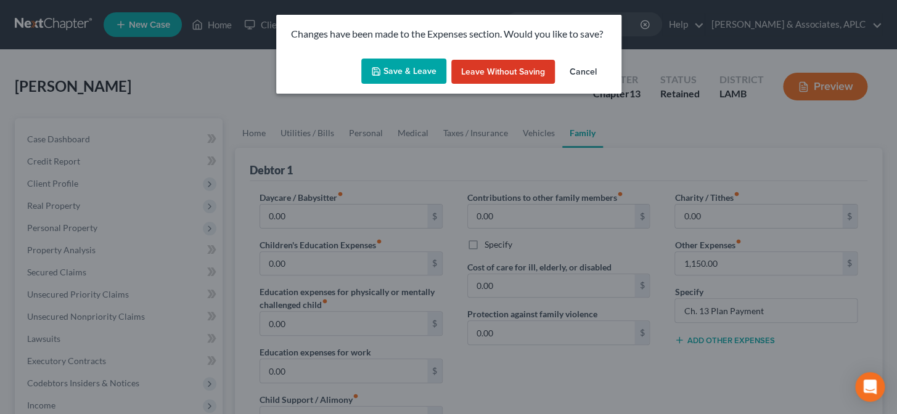
click at [416, 66] on button "Save & Leave" at bounding box center [403, 72] width 85 height 26
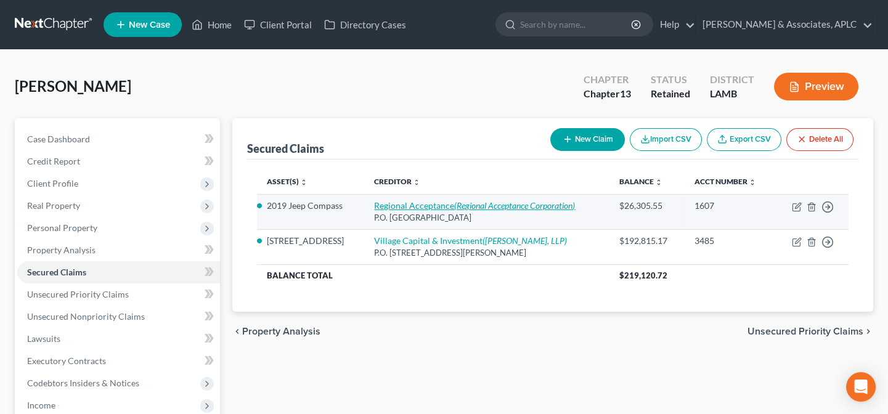
click at [425, 203] on link "Regional Acceptance (Regional Acceptance Corporation)" at bounding box center [474, 205] width 201 height 10
select select "28"
select select "0"
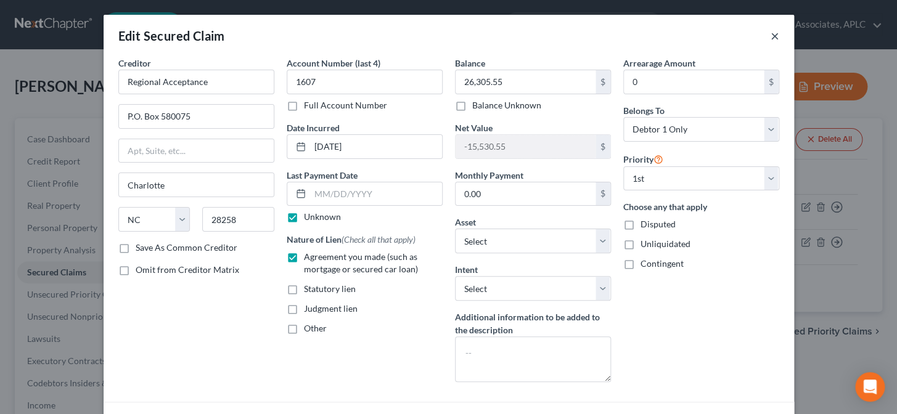
click at [771, 33] on button "×" at bounding box center [775, 35] width 9 height 15
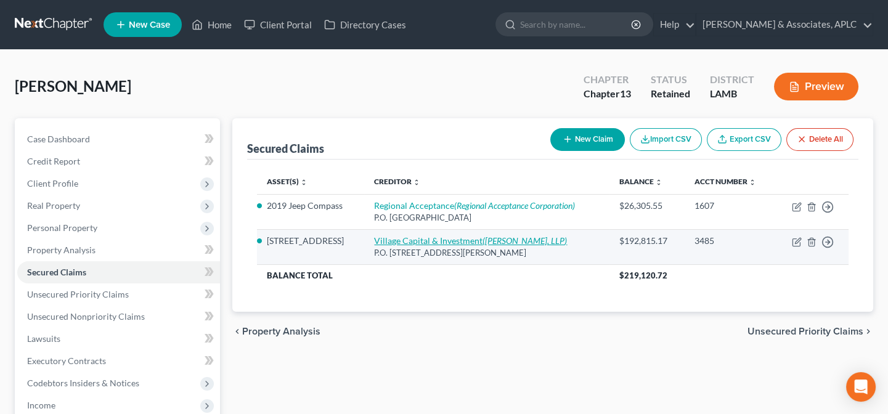
click at [389, 236] on link "Village Capital & Investment (Dean Morris, LLP)" at bounding box center [470, 241] width 193 height 10
select select "31"
select select "4"
select select "0"
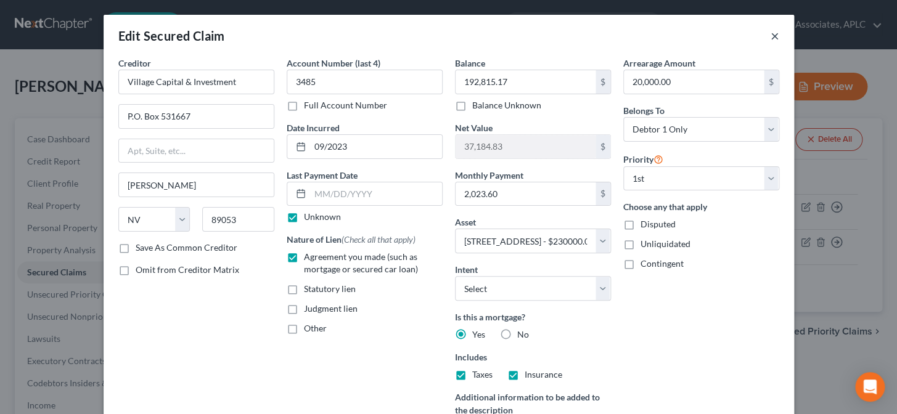
click at [773, 37] on button "×" at bounding box center [775, 35] width 9 height 15
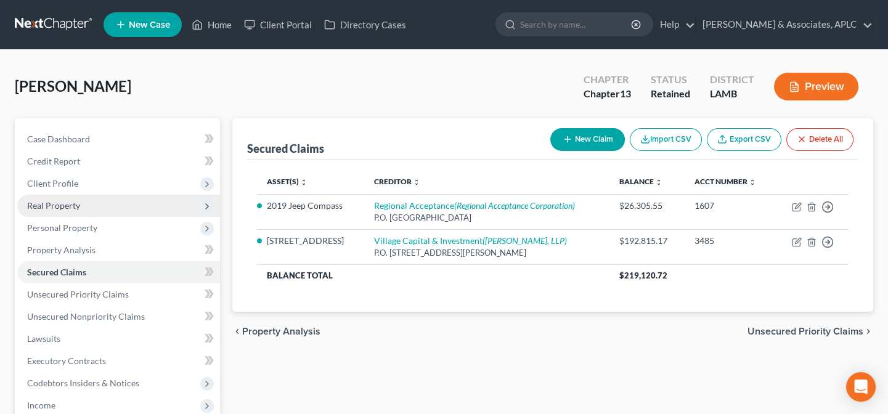
click at [53, 202] on span "Real Property" at bounding box center [53, 205] width 53 height 10
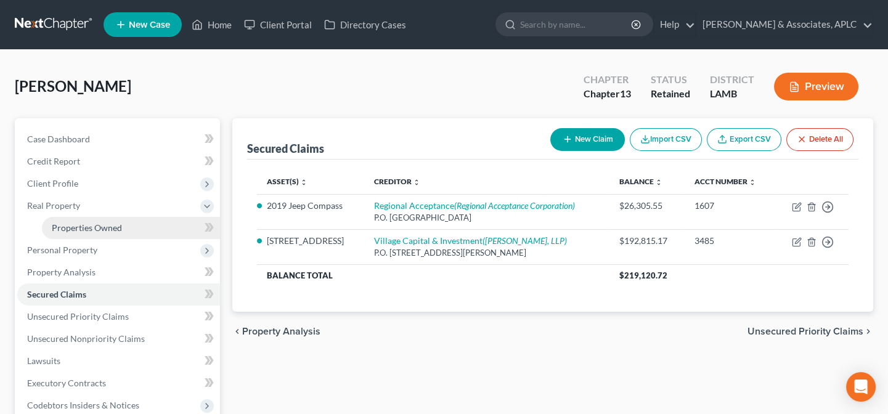
click at [93, 227] on span "Properties Owned" at bounding box center [87, 228] width 70 height 10
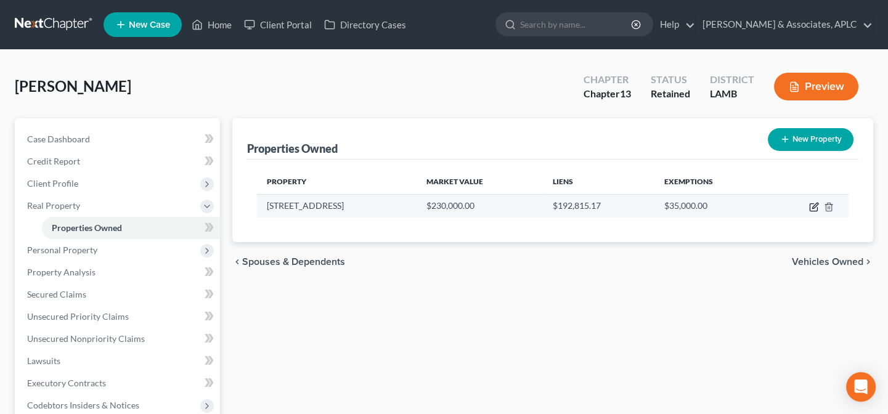
click at [814, 208] on icon "button" at bounding box center [816, 206] width 6 height 6
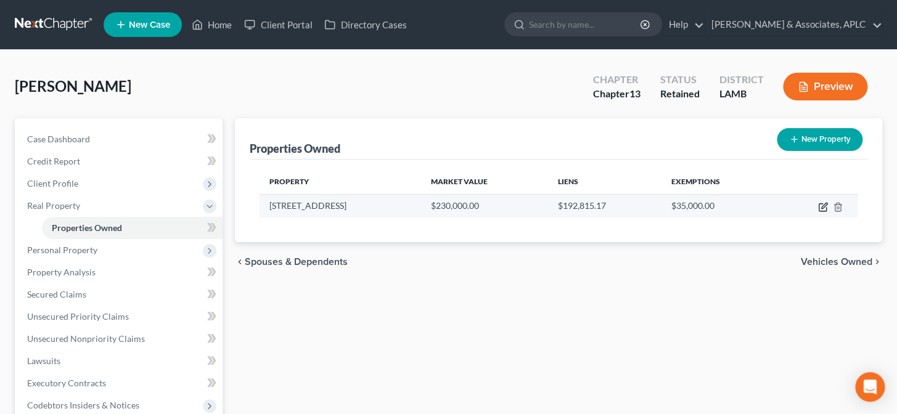
select select "19"
select select "0"
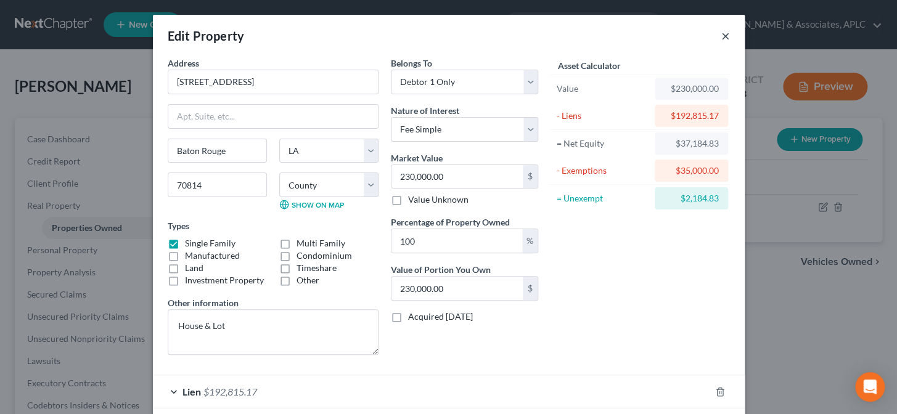
click at [721, 33] on button "×" at bounding box center [725, 35] width 9 height 15
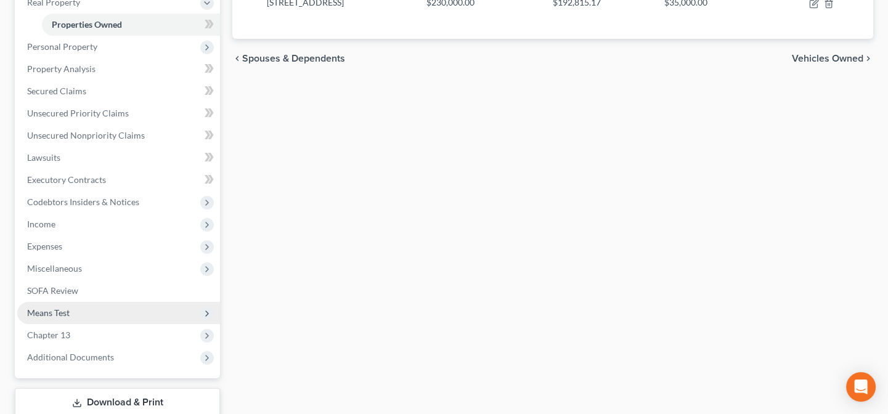
scroll to position [224, 0]
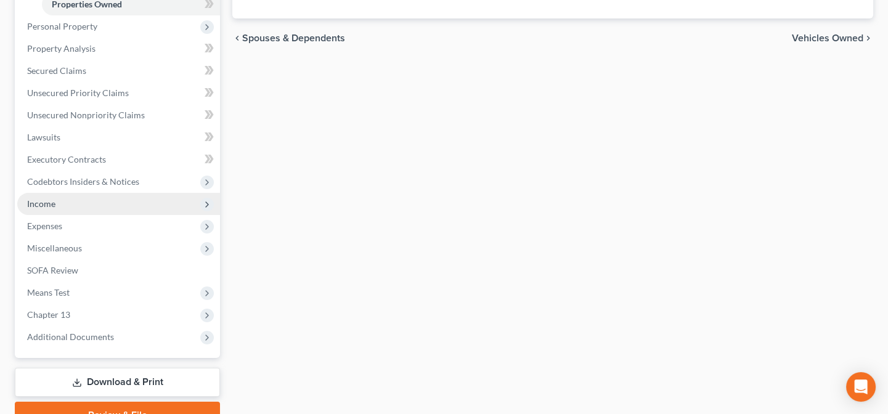
click at [49, 207] on span "Income" at bounding box center [41, 204] width 28 height 10
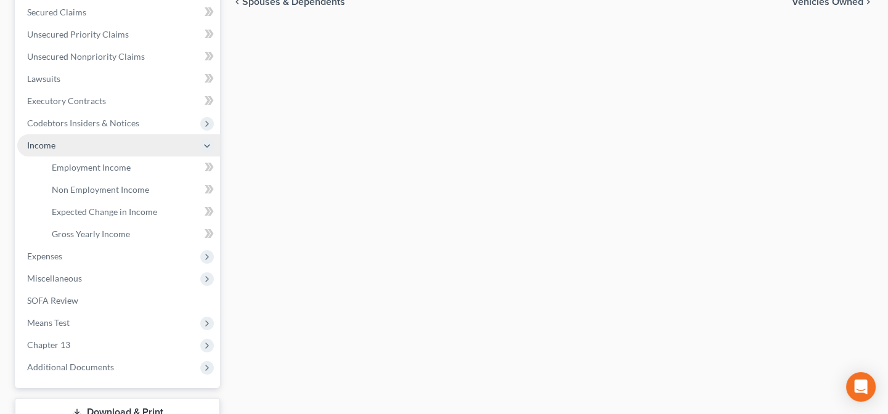
scroll to position [280, 0]
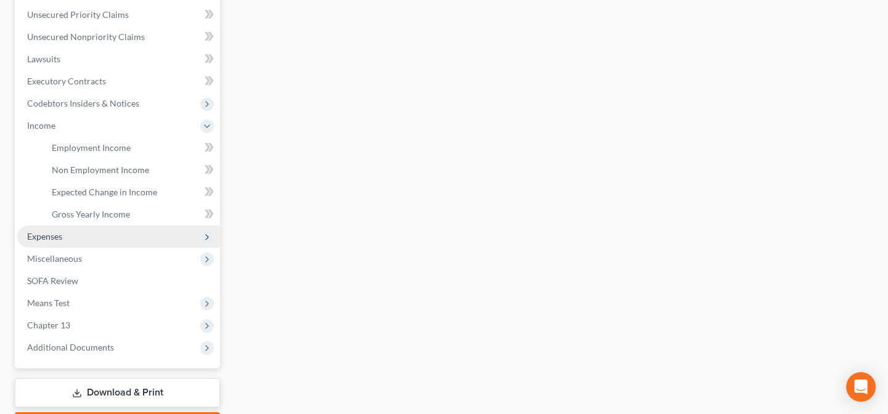
click at [49, 231] on span "Expenses" at bounding box center [44, 236] width 35 height 10
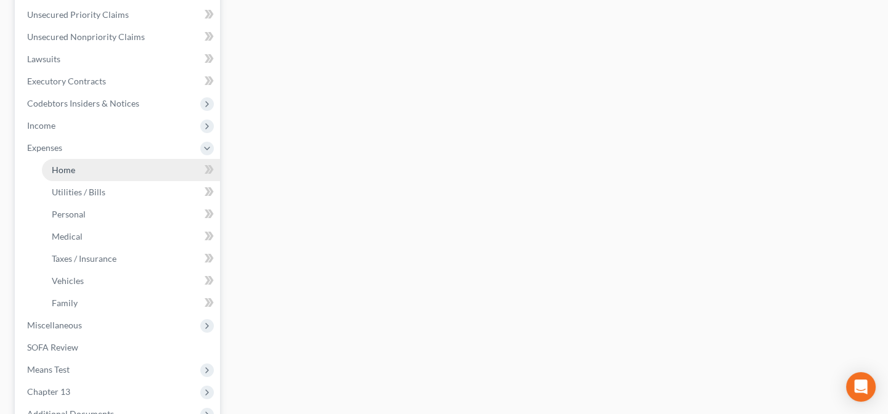
click at [68, 170] on span "Home" at bounding box center [63, 170] width 23 height 10
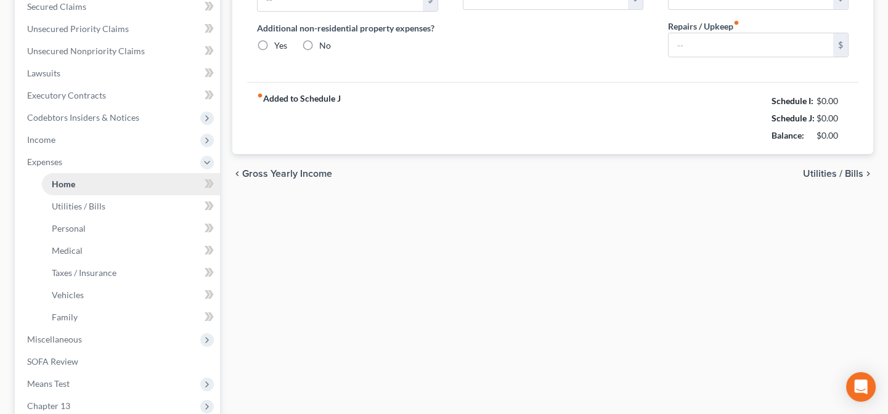
type input "2,023.60"
type input "0.00"
radio input "true"
type input "0.00"
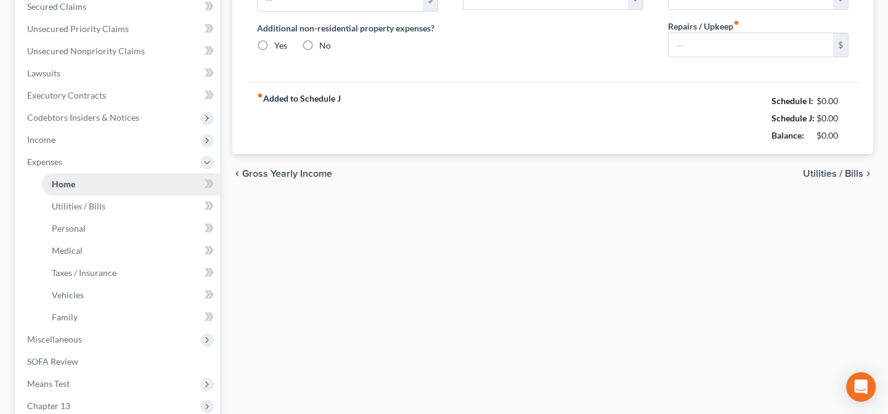
type input "0.00"
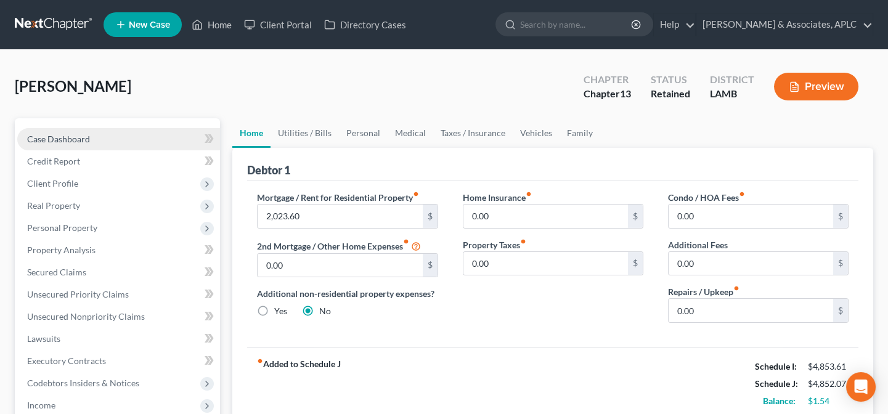
click at [73, 144] on link "Case Dashboard" at bounding box center [118, 139] width 203 height 22
select select "14"
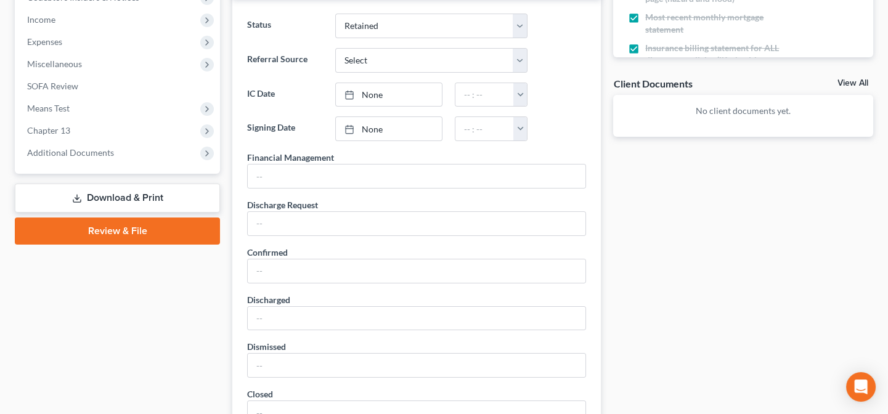
scroll to position [392, 0]
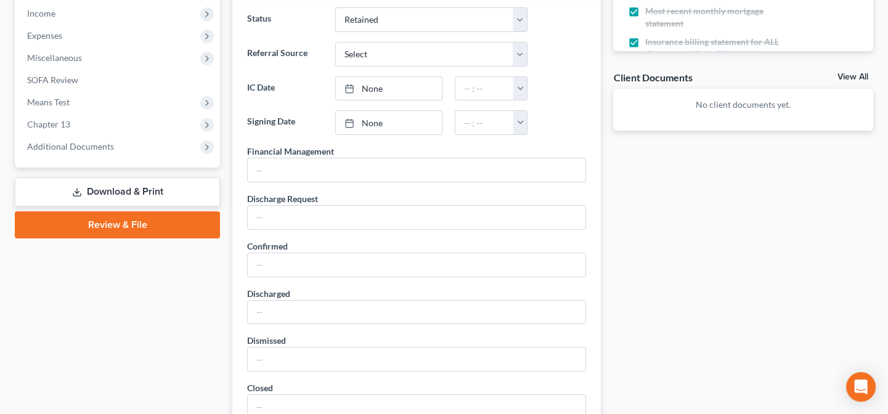
click at [103, 187] on link "Download & Print" at bounding box center [117, 192] width 205 height 29
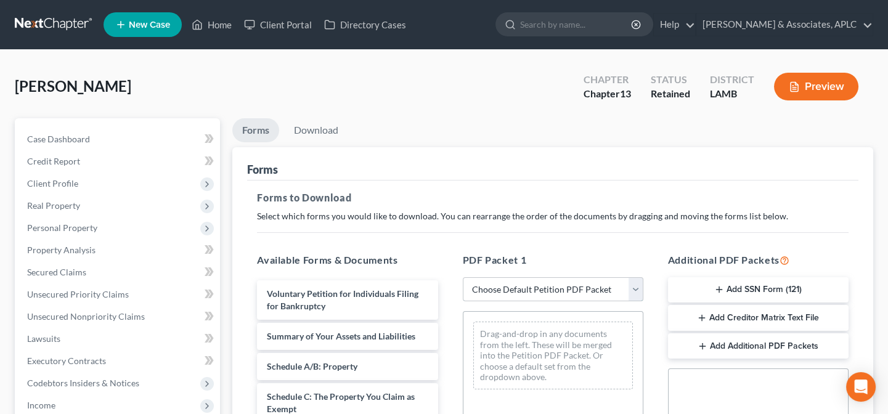
click at [535, 279] on select "Choose Default Petition PDF Packet Complete Bankruptcy Petition (all forms and …" at bounding box center [553, 289] width 181 height 25
select select "0"
click at [463, 277] on select "Choose Default Petition PDF Packet Complete Bankruptcy Petition (all forms and …" at bounding box center [553, 289] width 181 height 25
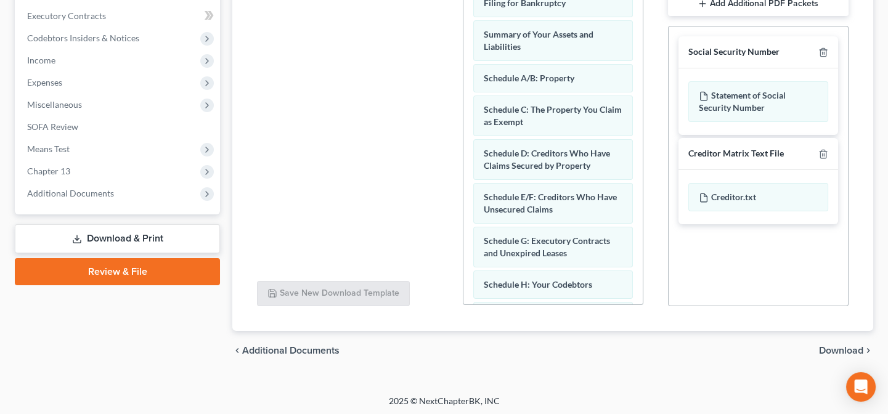
scroll to position [347, 0]
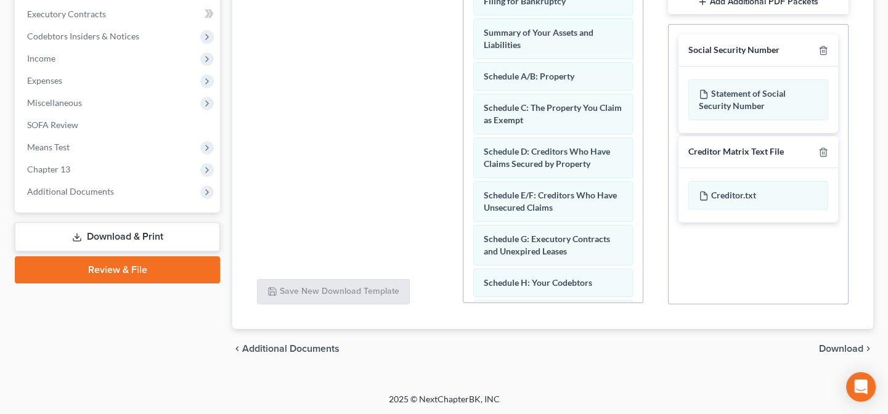
click at [845, 339] on div "chevron_left Additional Documents Download chevron_right" at bounding box center [552, 348] width 641 height 39
click at [848, 348] on span "Download" at bounding box center [841, 349] width 44 height 10
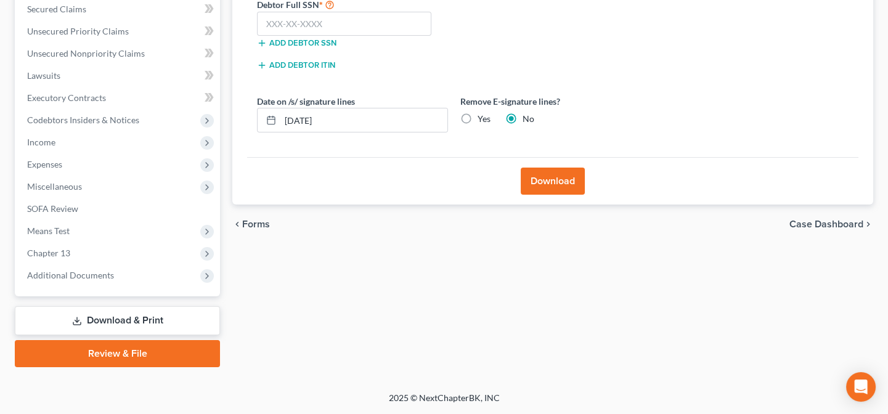
scroll to position [261, 0]
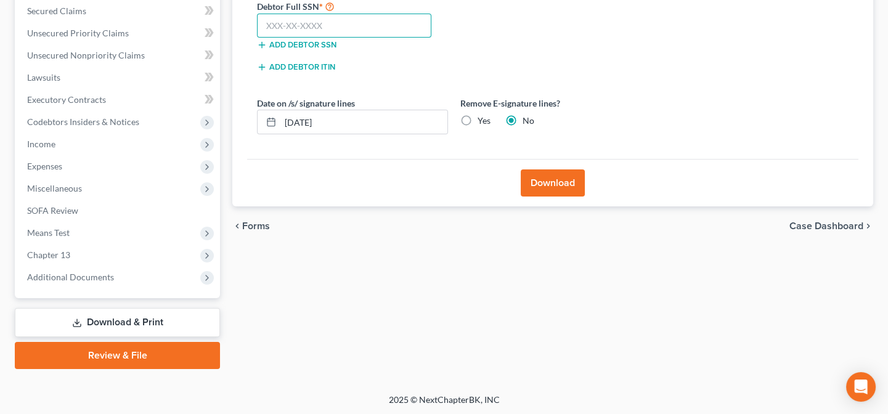
click at [401, 34] on input "text" at bounding box center [344, 26] width 174 height 25
type input "438-23-3382"
click at [554, 178] on button "Download" at bounding box center [553, 183] width 64 height 27
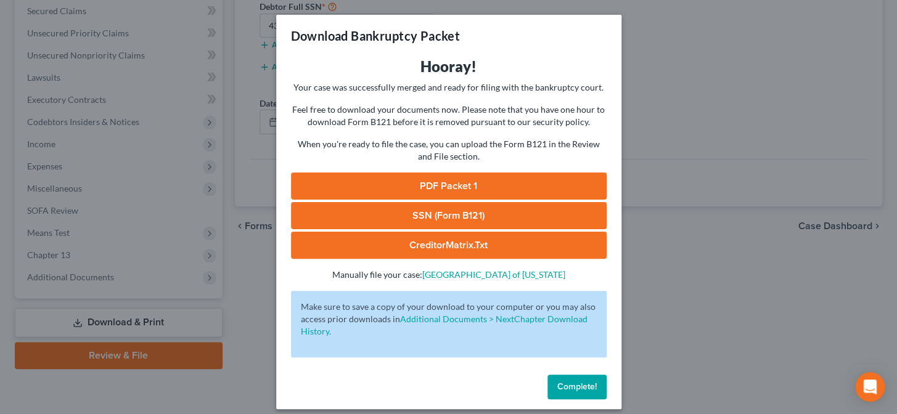
click at [461, 180] on link "PDF Packet 1" at bounding box center [449, 186] width 316 height 27
click at [438, 213] on link "SSN (Form B121)" at bounding box center [449, 215] width 316 height 27
click at [567, 396] on button "Complete!" at bounding box center [576, 387] width 59 height 25
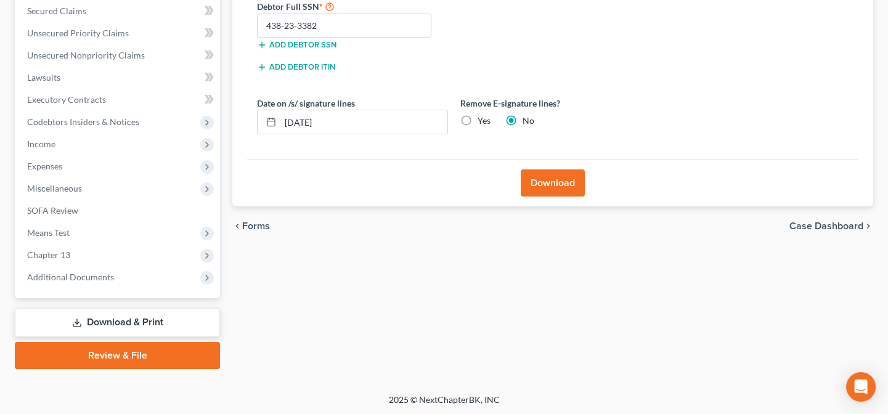
scroll to position [0, 0]
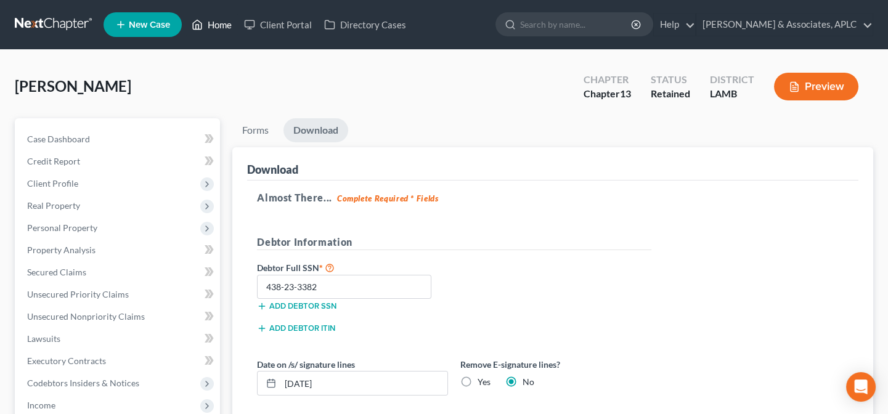
click at [217, 28] on link "Home" at bounding box center [212, 25] width 52 height 22
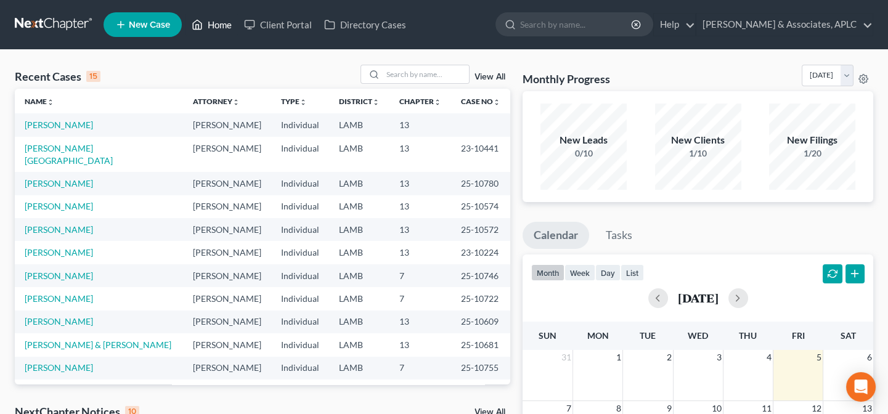
scroll to position [168, 0]
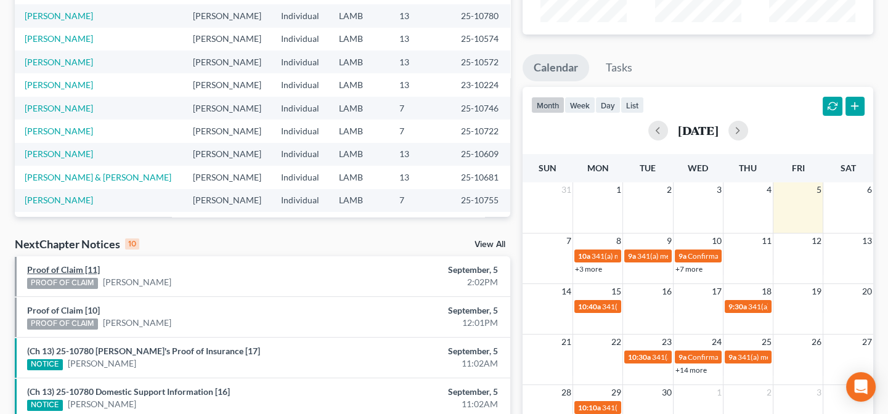
click at [93, 272] on link "Proof of Claim [11]" at bounding box center [63, 269] width 73 height 10
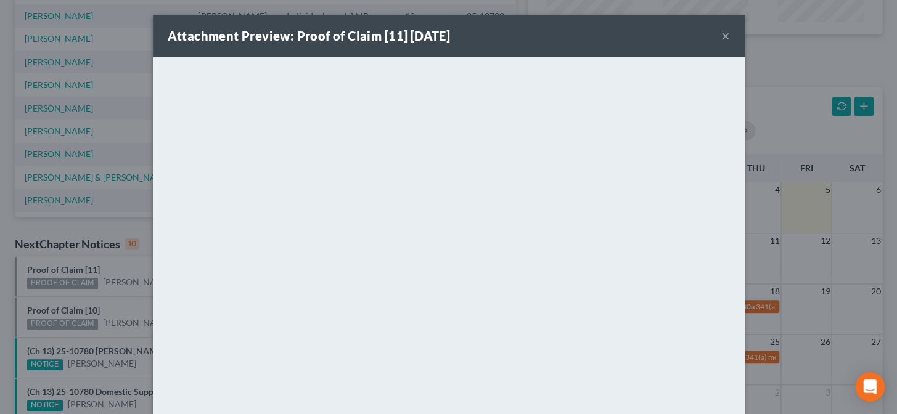
click at [84, 314] on div "Attachment Preview: Proof of Claim [11] 09/05/2025 × <object ng-attr-data='http…" at bounding box center [448, 207] width 897 height 414
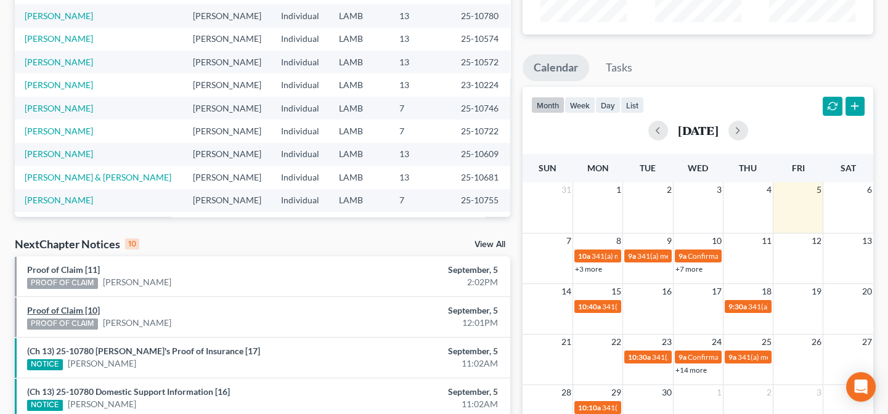
click at [85, 308] on link "Proof of Claim [10]" at bounding box center [63, 310] width 73 height 10
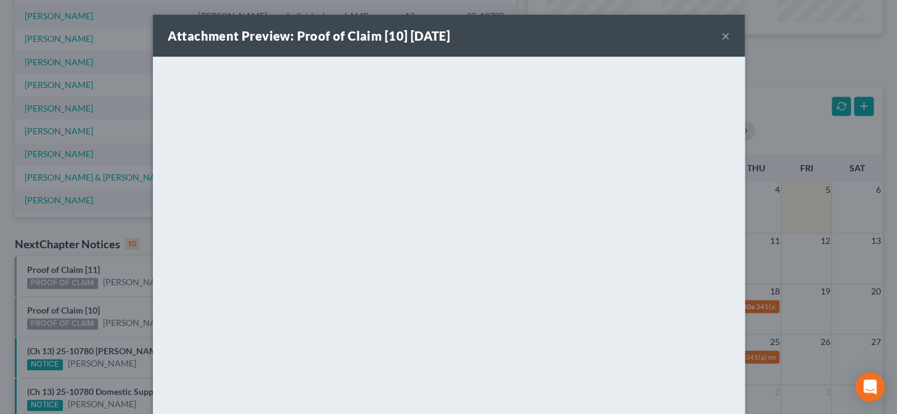
click at [85, 308] on div "Attachment Preview: Proof of Claim [10] 09/05/2025 × <object ng-attr-data='http…" at bounding box center [448, 207] width 897 height 414
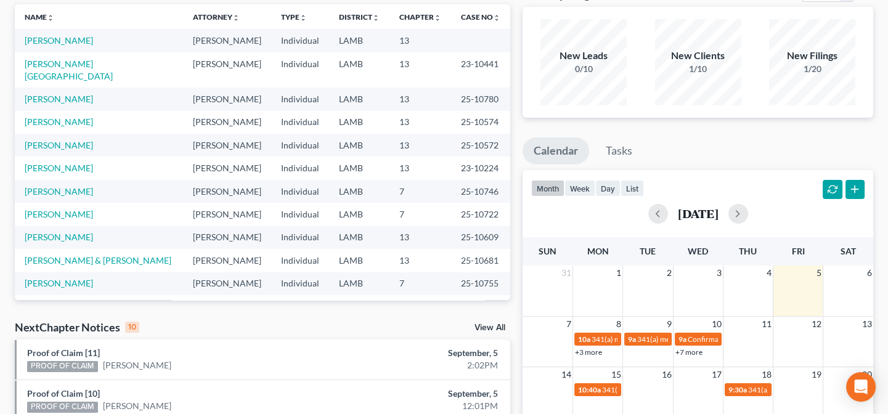
scroll to position [0, 0]
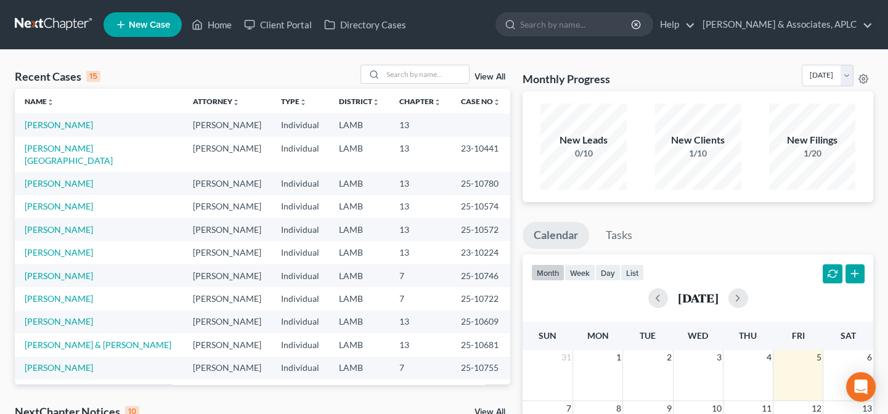
click at [82, 125] on td "[PERSON_NAME]" at bounding box center [99, 124] width 168 height 23
click at [77, 126] on link "[PERSON_NAME]" at bounding box center [59, 125] width 68 height 10
select select "14"
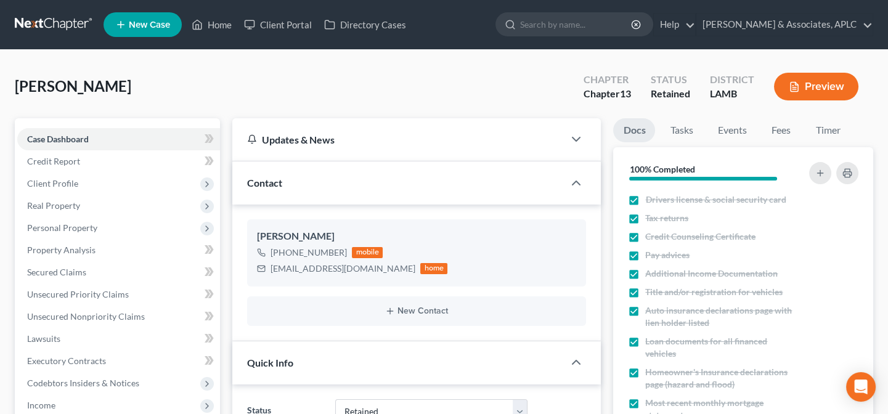
scroll to position [224, 0]
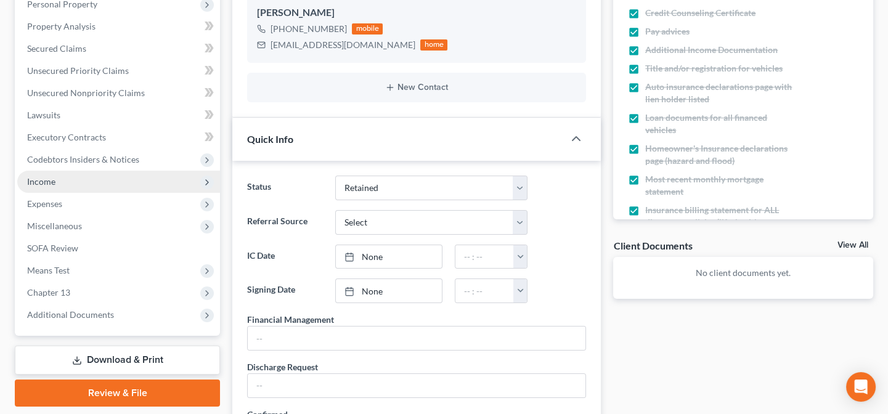
click at [55, 182] on span "Income" at bounding box center [118, 182] width 203 height 22
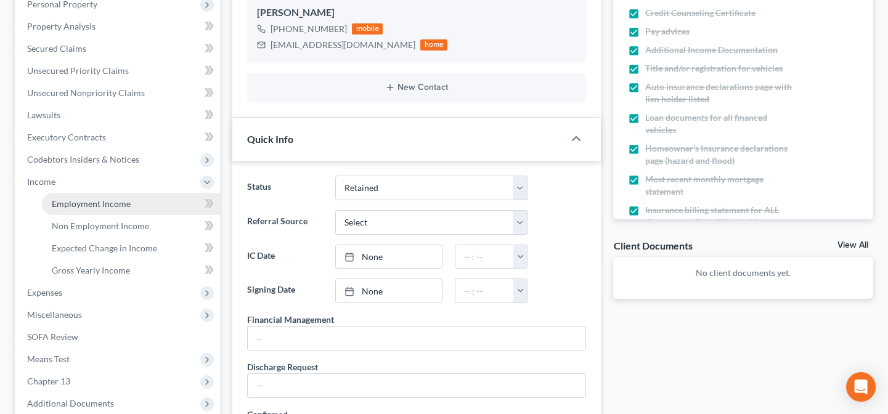
click at [61, 203] on span "Employment Income" at bounding box center [91, 204] width 79 height 10
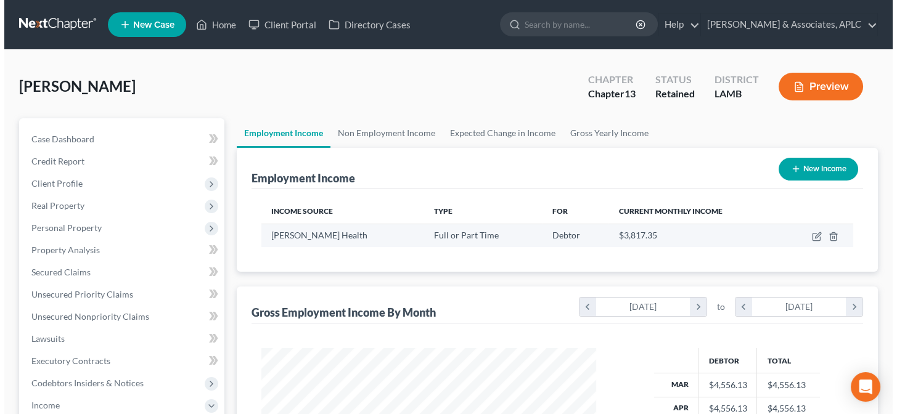
scroll to position [221, 359]
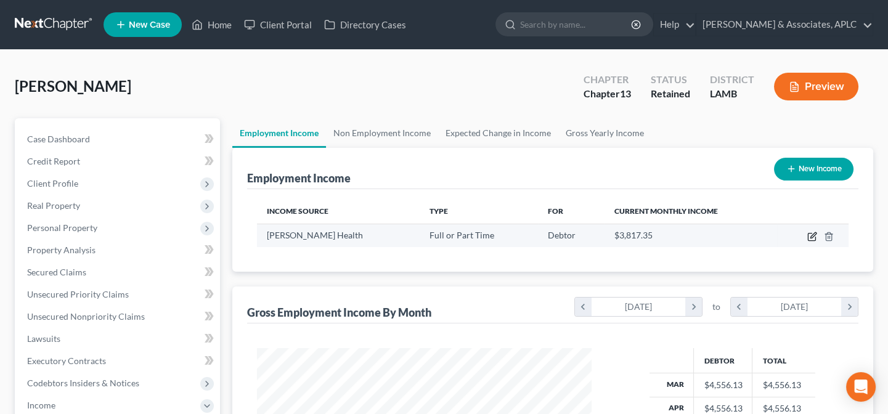
click at [815, 232] on icon "button" at bounding box center [813, 237] width 10 height 10
select select "0"
select select "19"
select select "0"
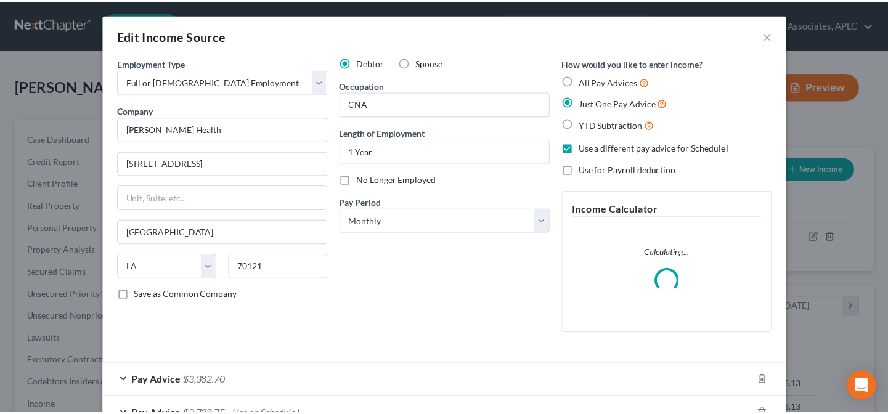
scroll to position [221, 363]
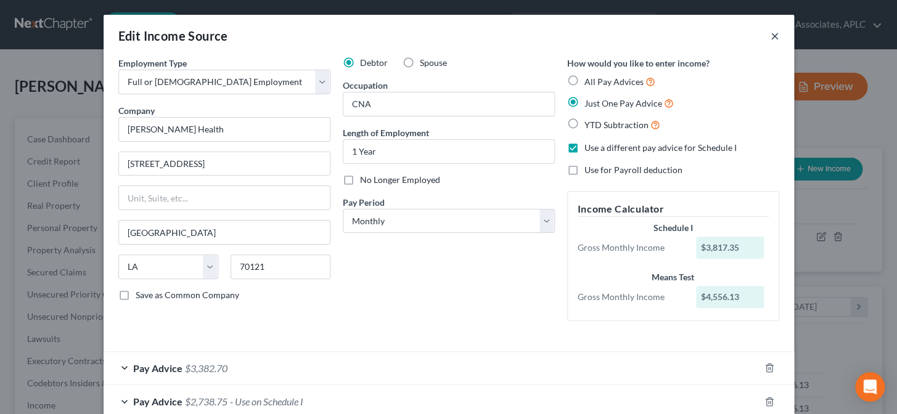
click at [771, 36] on button "×" at bounding box center [775, 35] width 9 height 15
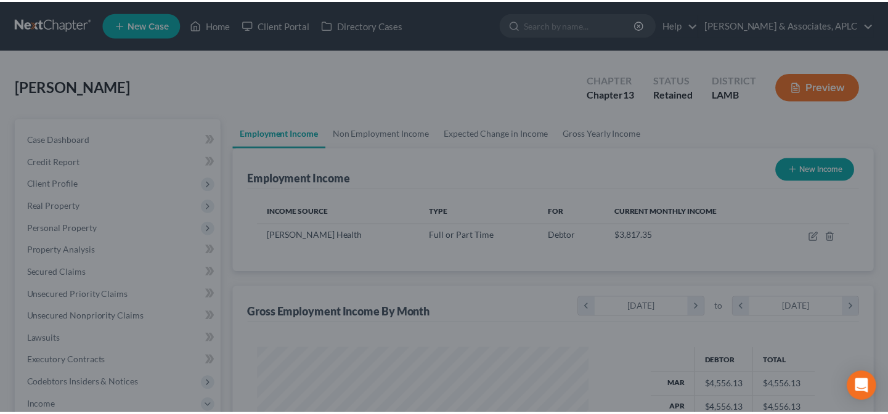
scroll to position [616302, 616163]
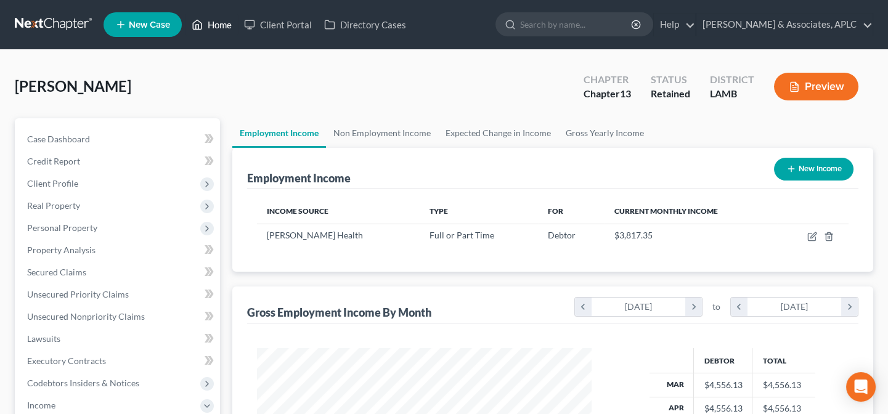
click at [221, 23] on link "Home" at bounding box center [212, 25] width 52 height 22
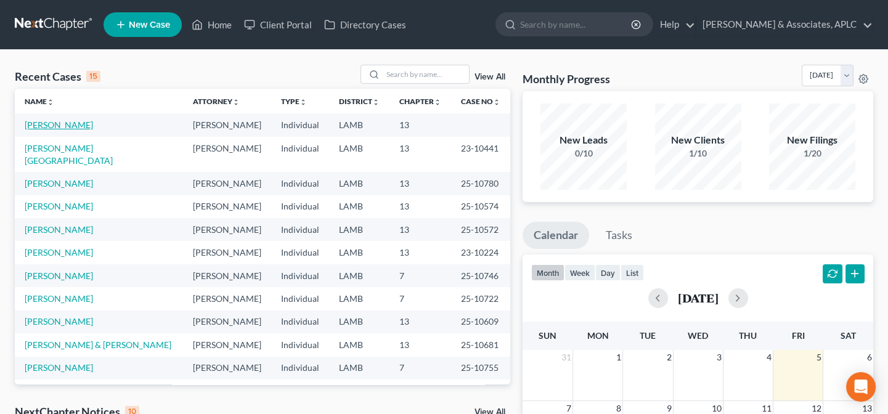
click at [76, 127] on link "[PERSON_NAME]" at bounding box center [59, 125] width 68 height 10
select select "14"
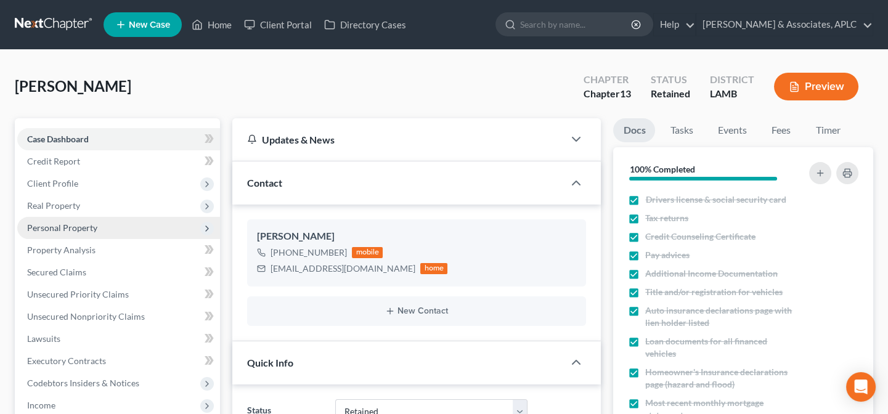
click at [65, 228] on span "Personal Property" at bounding box center [62, 228] width 70 height 10
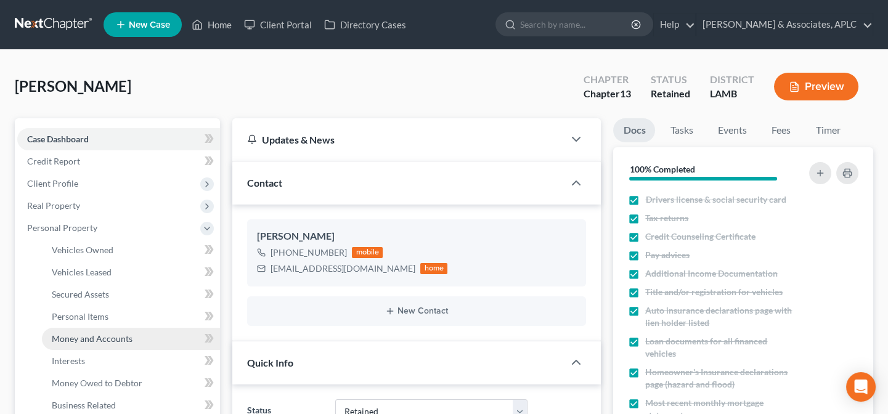
click at [95, 340] on span "Money and Accounts" at bounding box center [92, 339] width 81 height 10
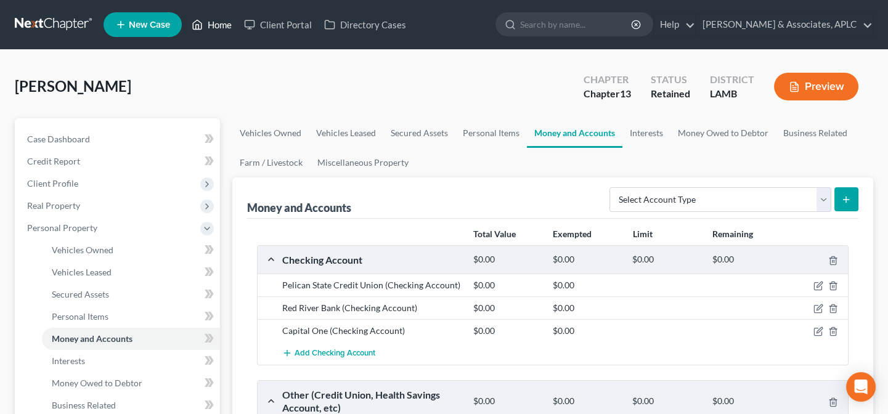
click at [223, 22] on link "Home" at bounding box center [212, 25] width 52 height 22
